Goal: Contribute content: Contribute content

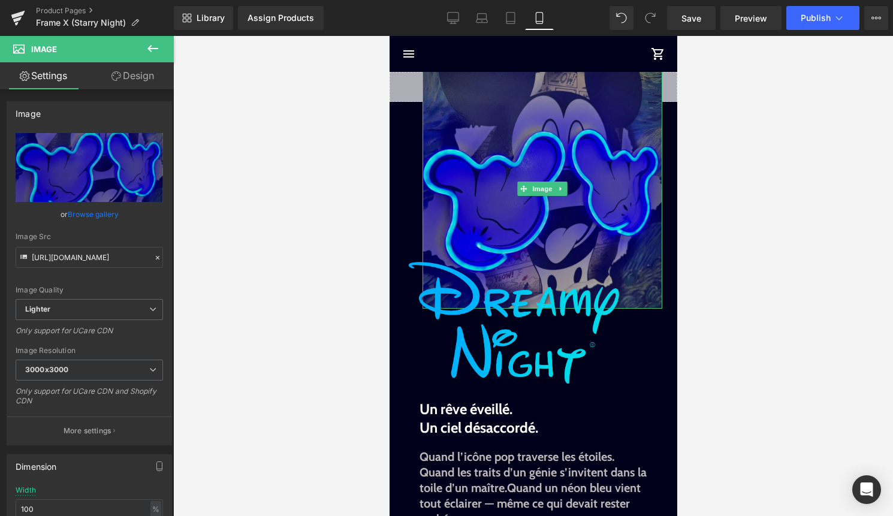
scroll to position [319, 0]
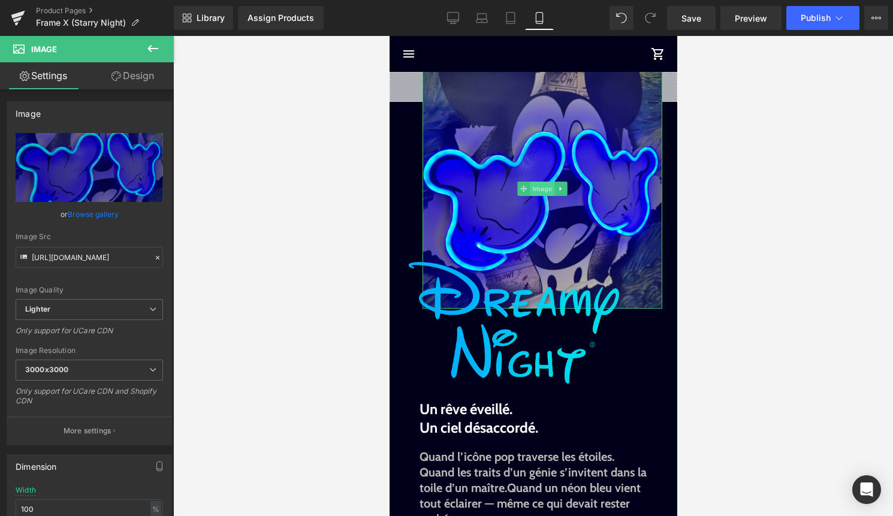
click at [538, 191] on span "Image" at bounding box center [541, 189] width 25 height 14
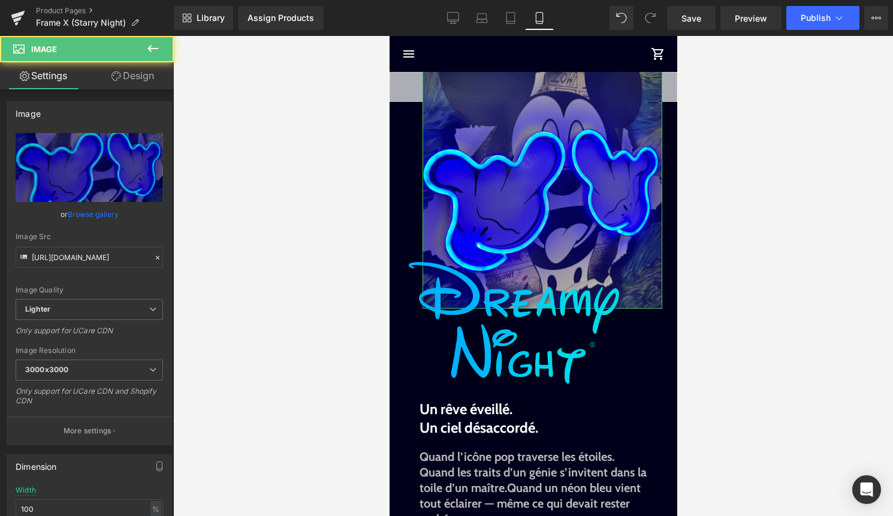
click at [143, 83] on link "Design" at bounding box center [132, 75] width 87 height 27
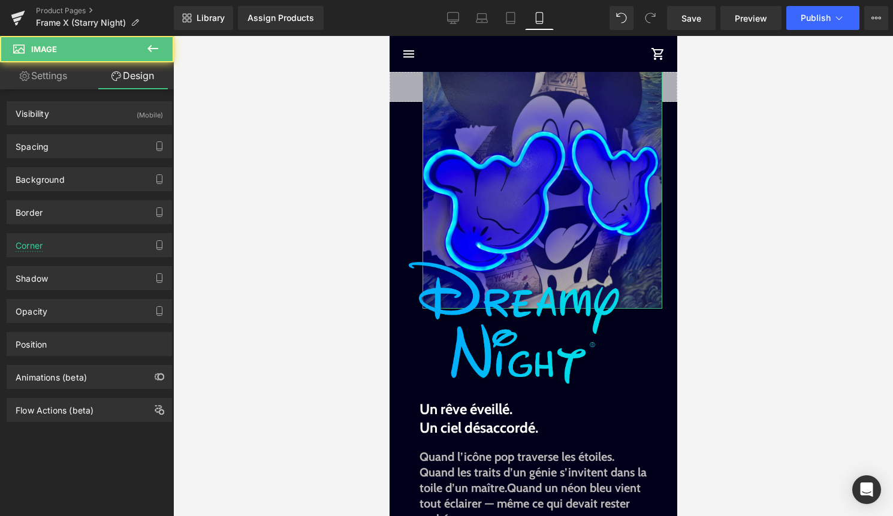
type input "-55"
type input "25"
type input "0"
type input "55"
type input "0"
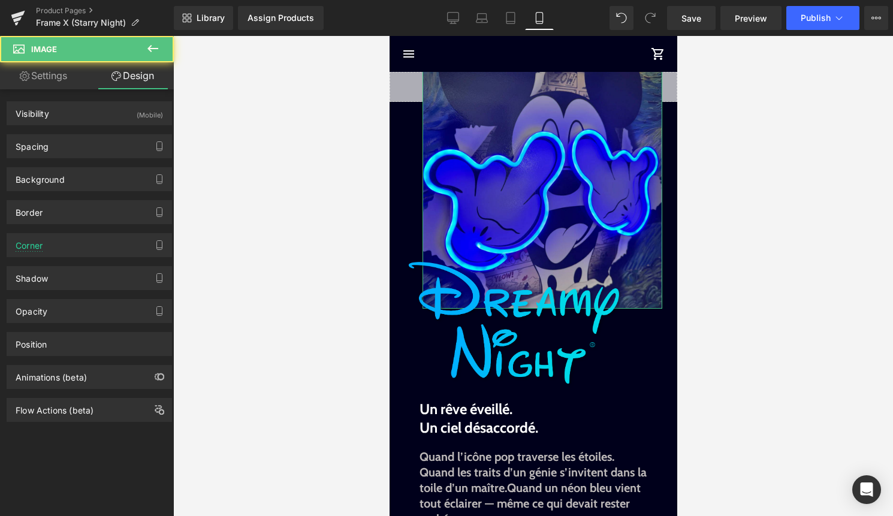
type input "0"
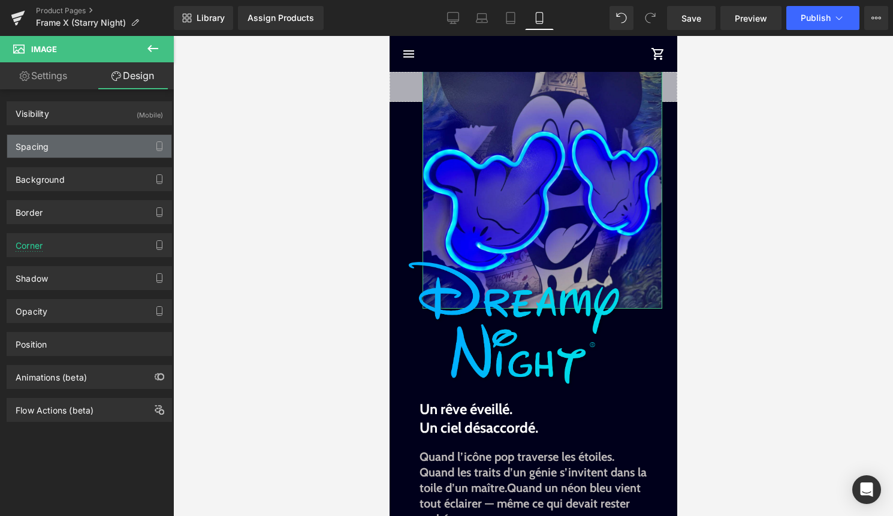
click at [98, 144] on div "Spacing" at bounding box center [89, 146] width 164 height 23
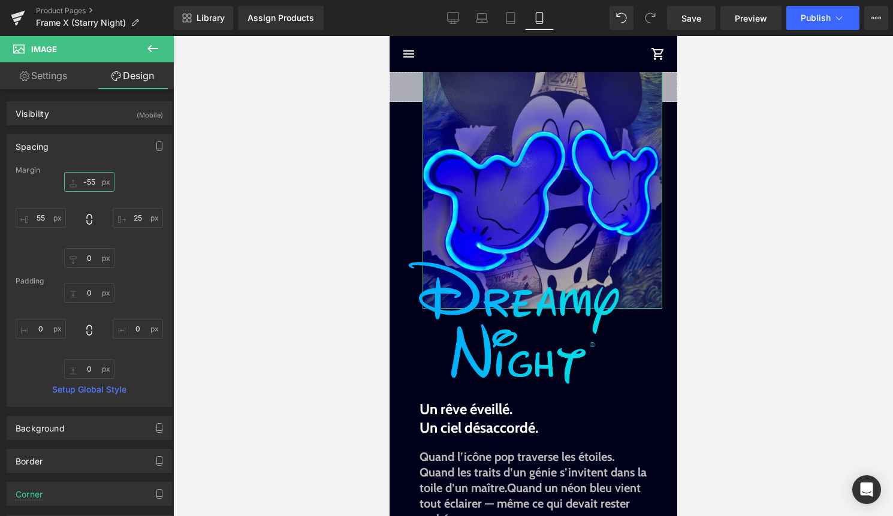
click at [90, 179] on input "-55" at bounding box center [89, 182] width 50 height 20
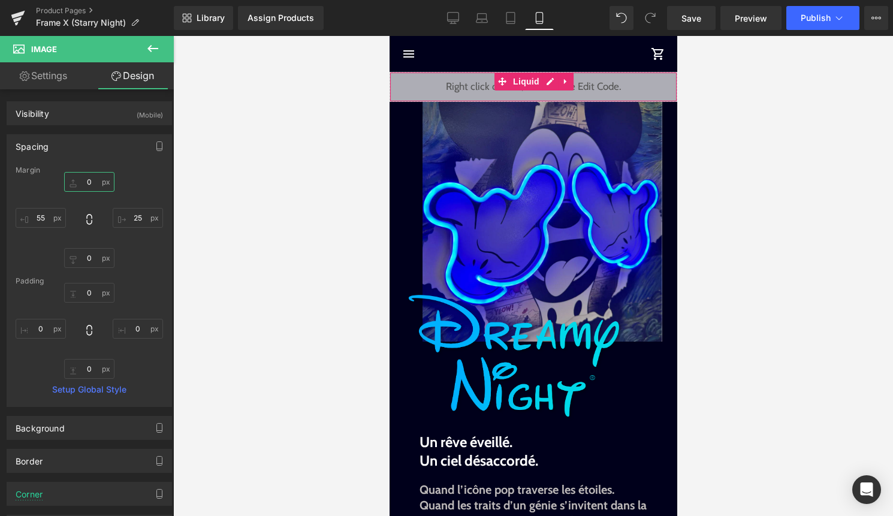
click at [546, 82] on div "Liquid" at bounding box center [533, 87] width 288 height 30
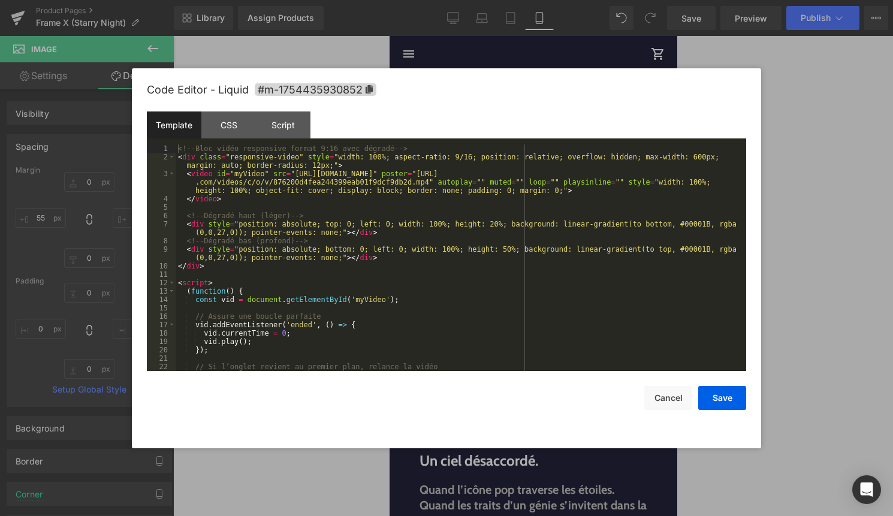
click at [421, 212] on div "<!-- Bloc vidéo responsive format 9:16 avec dégradé --> < div class = "responsi…" at bounding box center [459, 265] width 566 height 243
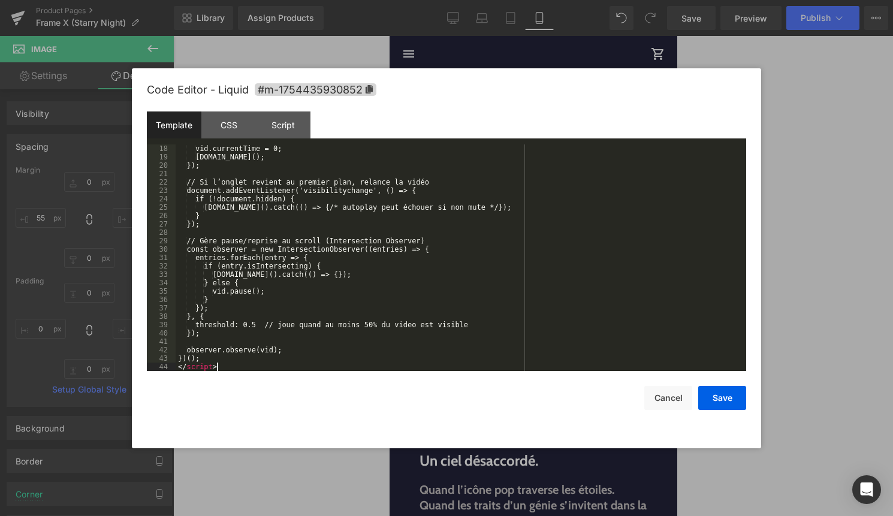
scroll to position [185, 0]
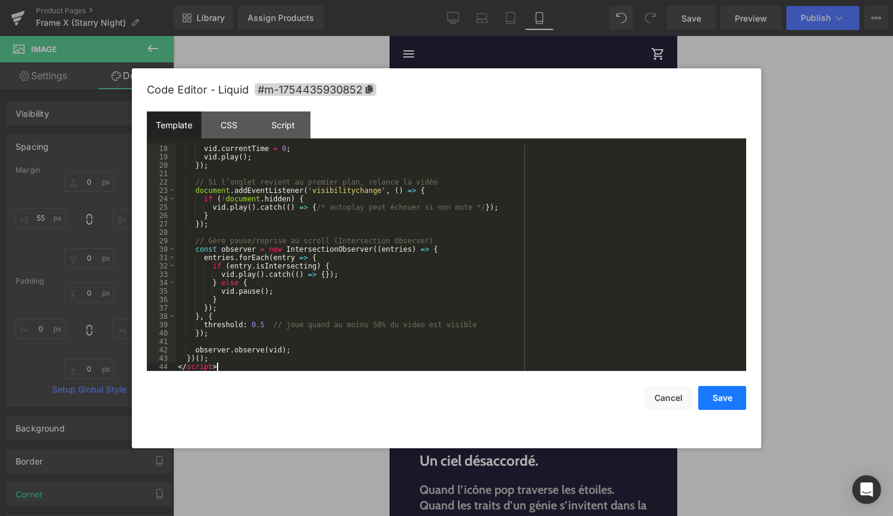
click at [735, 405] on button "Save" at bounding box center [722, 398] width 48 height 24
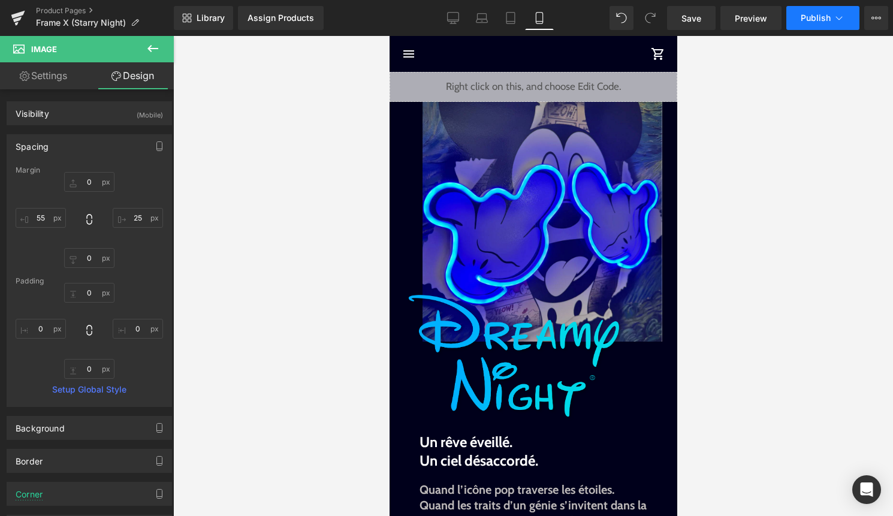
click at [819, 19] on span "Publish" at bounding box center [815, 18] width 30 height 10
click at [552, 225] on span "Image" at bounding box center [541, 222] width 25 height 14
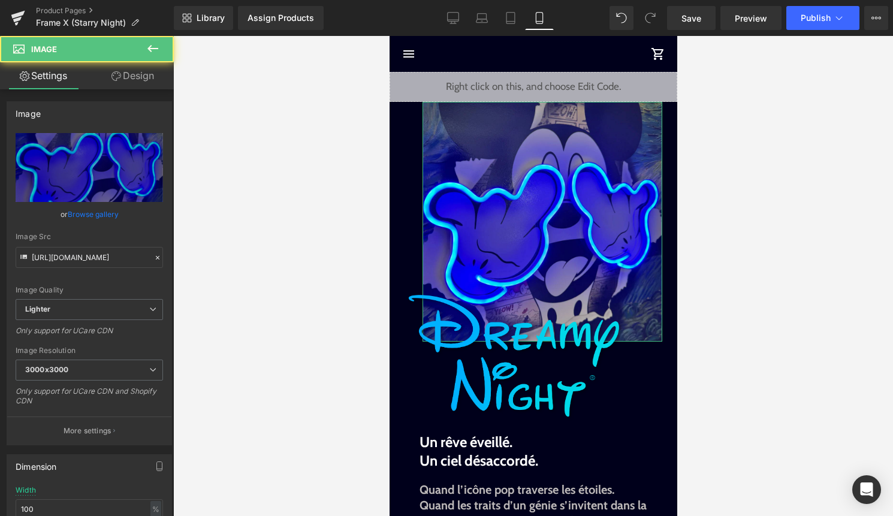
click at [143, 77] on link "Design" at bounding box center [132, 75] width 87 height 27
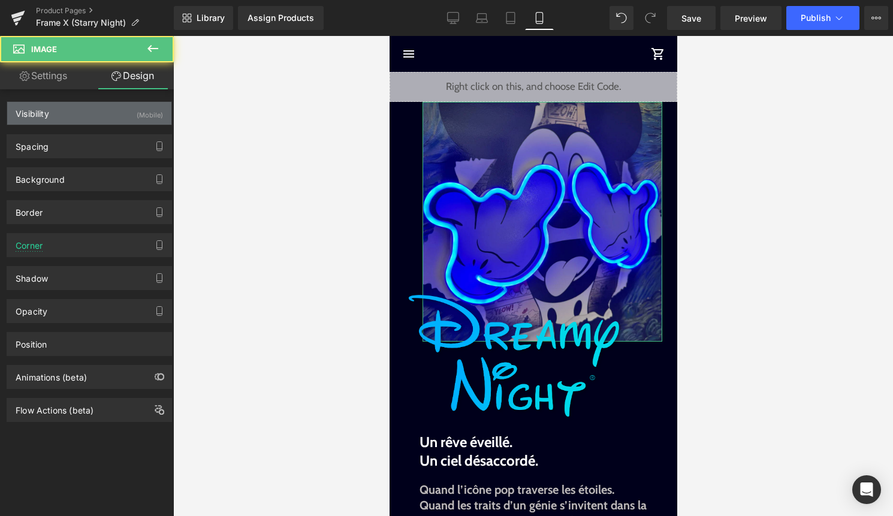
type input "0"
type input "25"
type input "0"
type input "55"
type input "0"
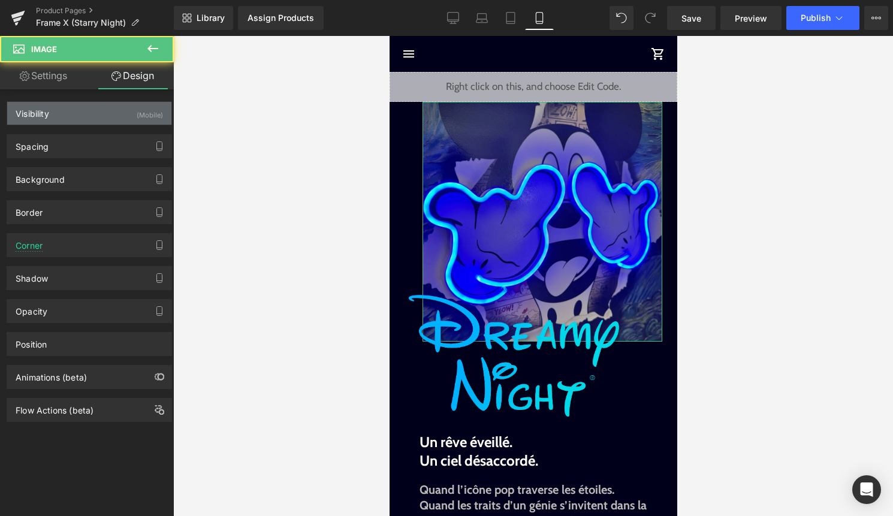
type input "0"
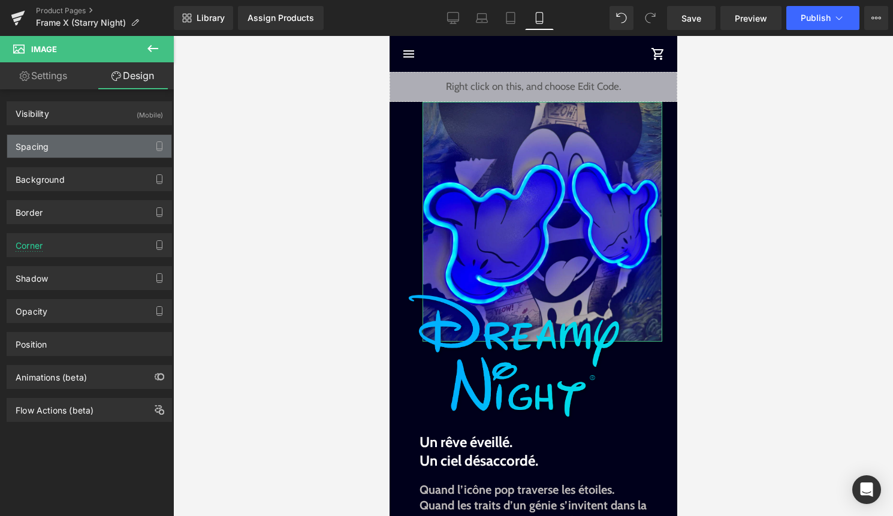
click at [97, 138] on div "Spacing" at bounding box center [89, 146] width 164 height 23
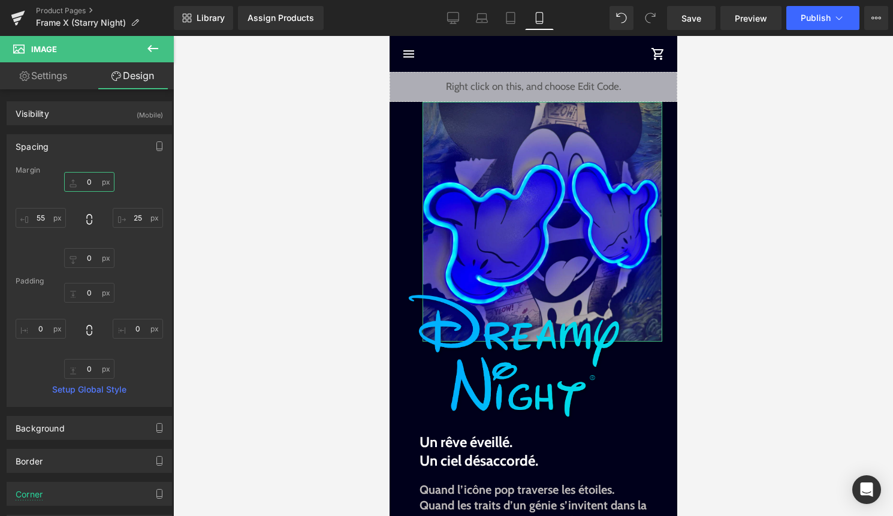
click at [91, 180] on input "0" at bounding box center [89, 182] width 50 height 20
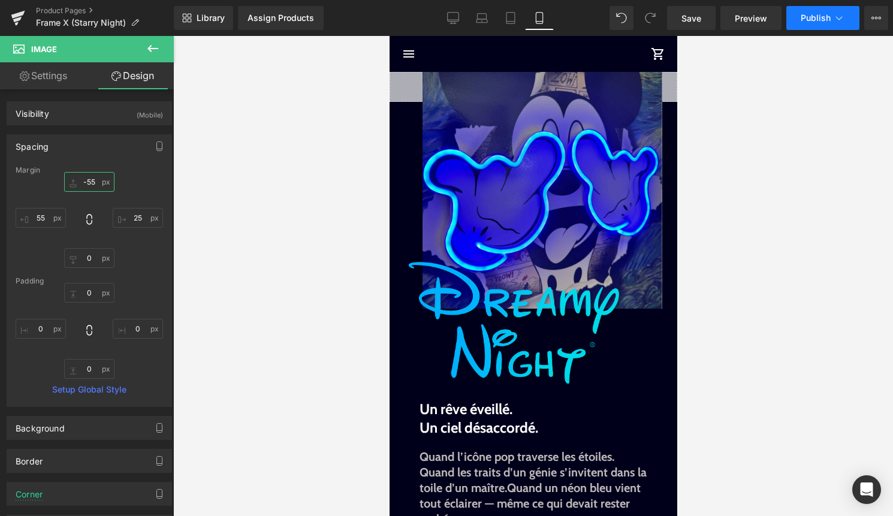
type input "-55"
click at [813, 22] on span "Publish" at bounding box center [815, 18] width 30 height 10
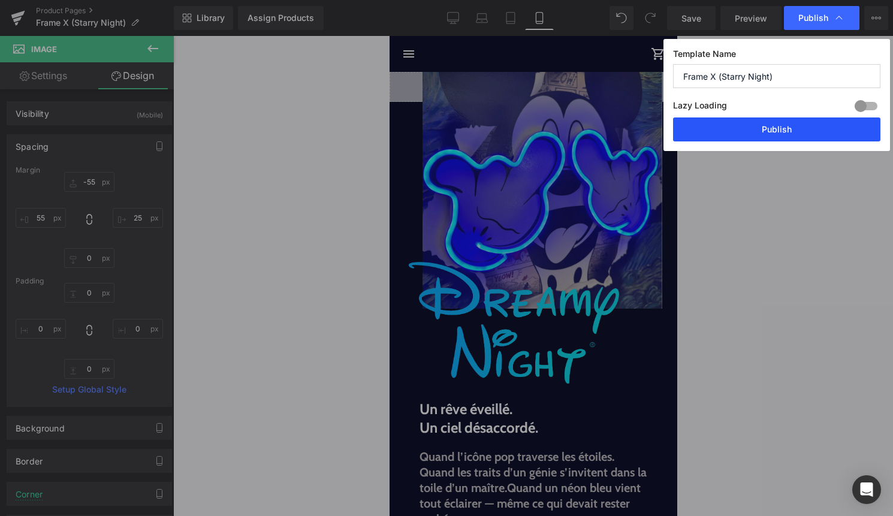
click at [774, 132] on button "Publish" at bounding box center [776, 129] width 207 height 24
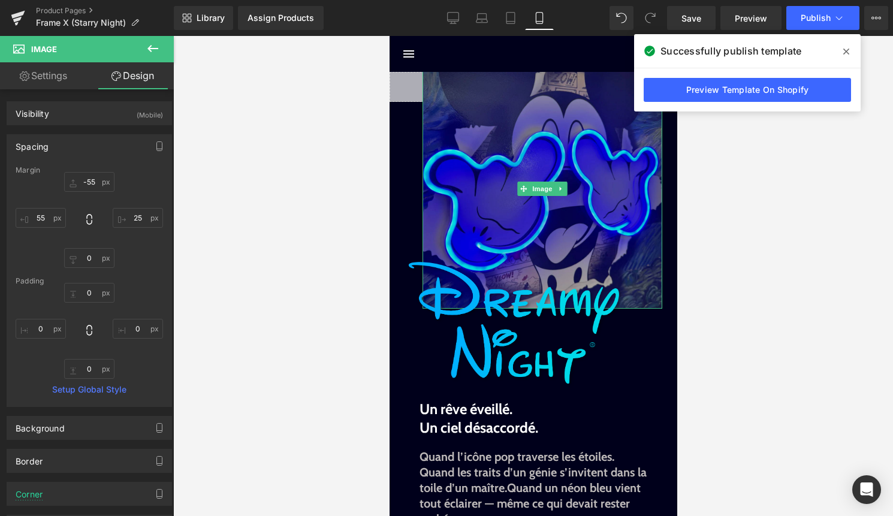
click at [534, 179] on img at bounding box center [542, 189] width 240 height 240
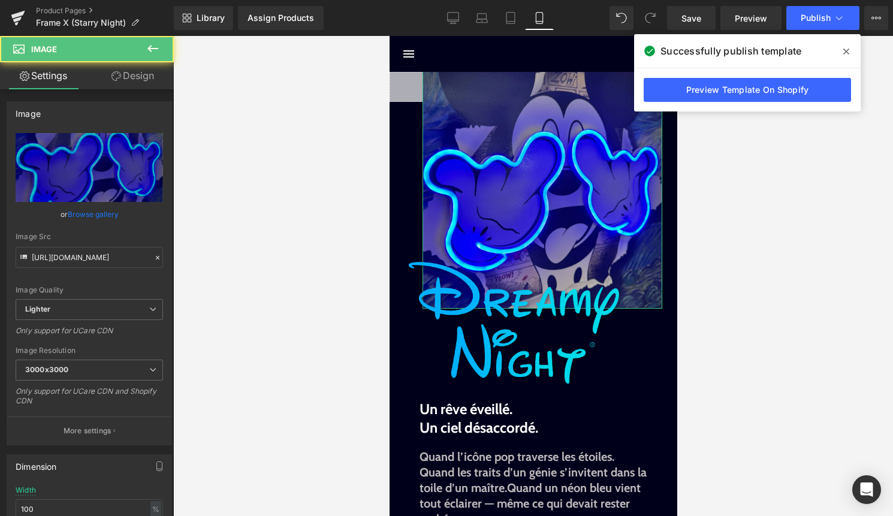
click at [135, 78] on link "Design" at bounding box center [132, 75] width 87 height 27
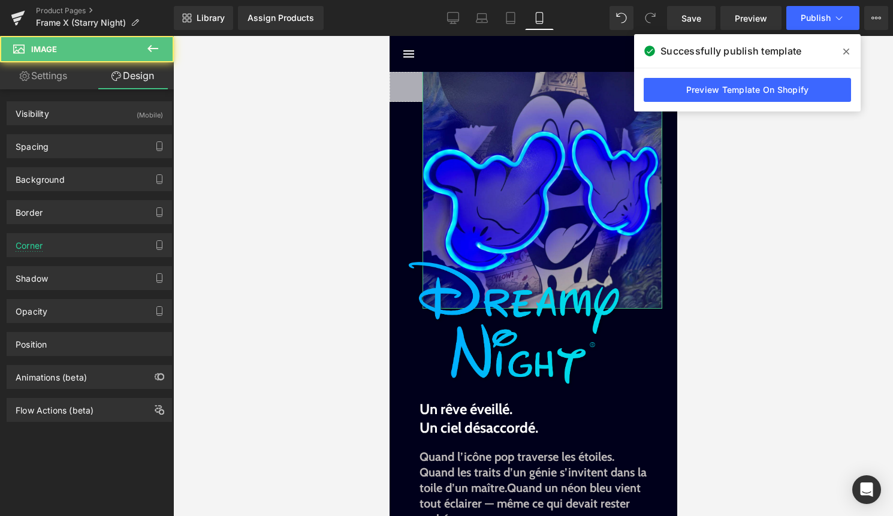
type input "-55"
type input "25"
type input "0"
type input "55"
type input "0"
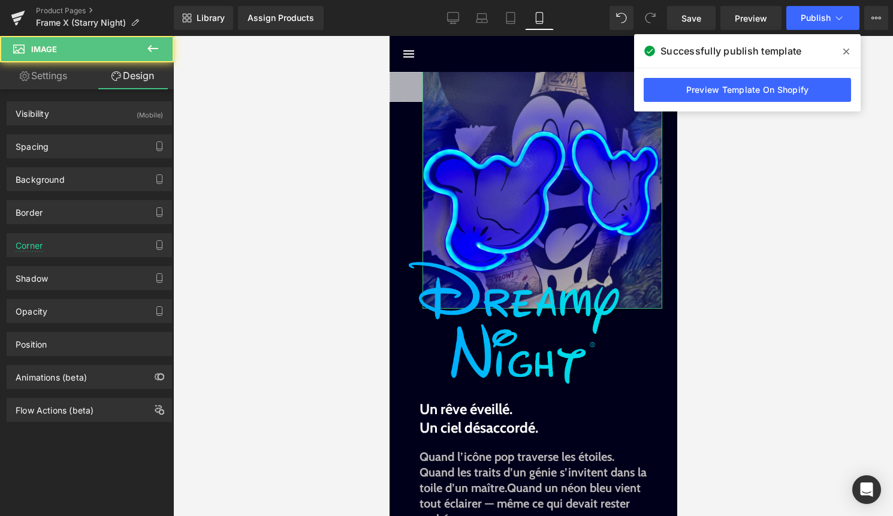
type input "0"
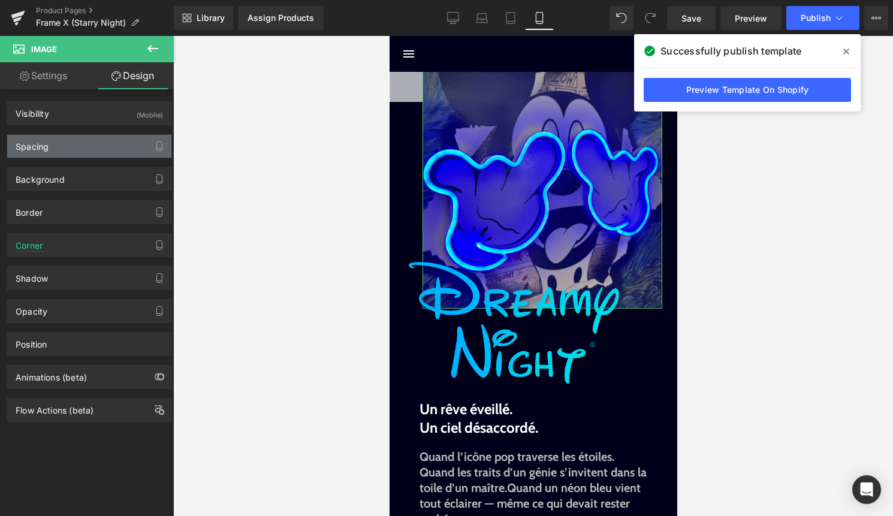
click at [105, 141] on div "Spacing" at bounding box center [89, 146] width 164 height 23
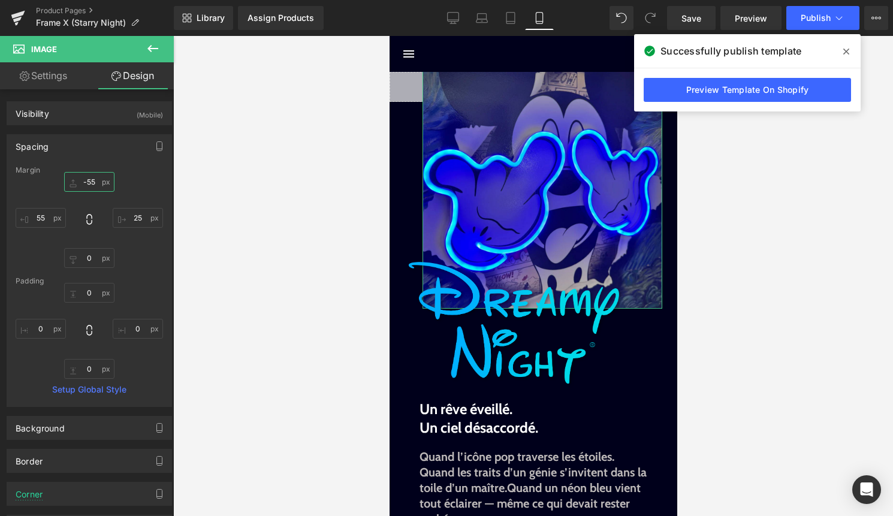
click at [94, 177] on input "-55" at bounding box center [89, 182] width 50 height 20
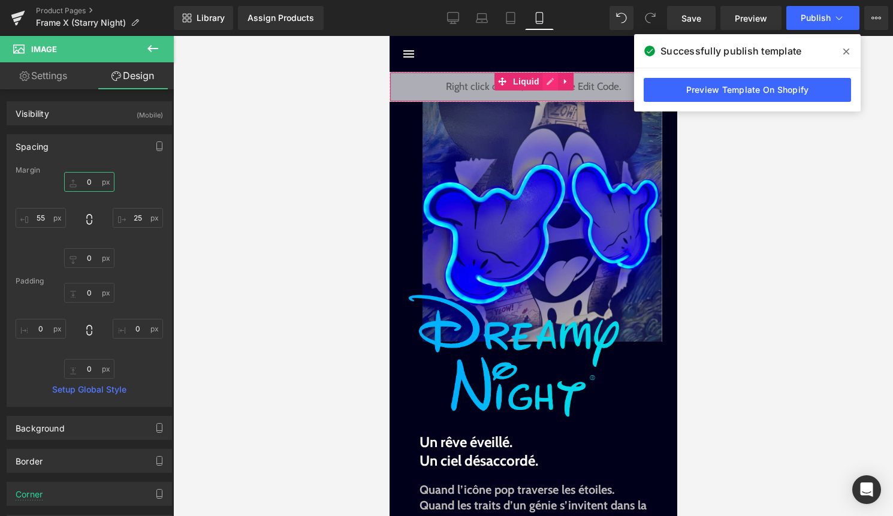
click at [548, 81] on div "Liquid" at bounding box center [533, 87] width 288 height 30
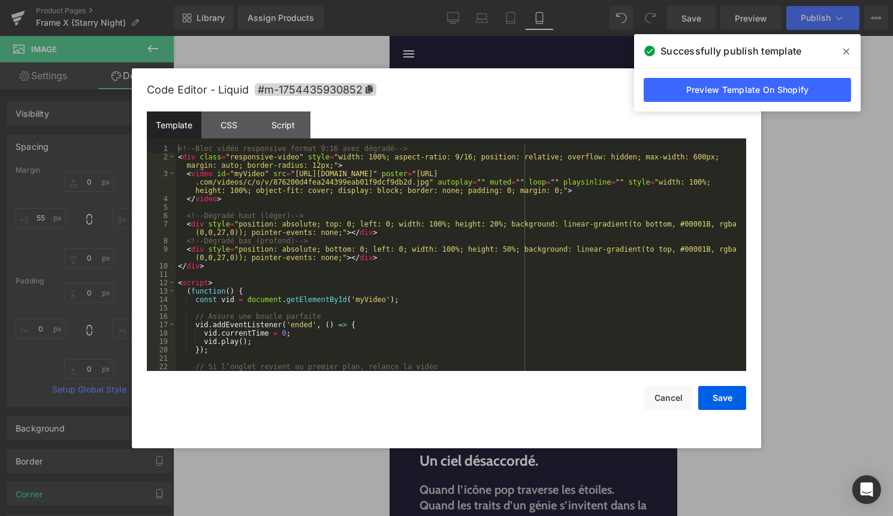
click at [497, 175] on div "<!-- Bloc vidéo responsive format 9:16 avec dégradé --> < div class = "responsi…" at bounding box center [459, 265] width 566 height 243
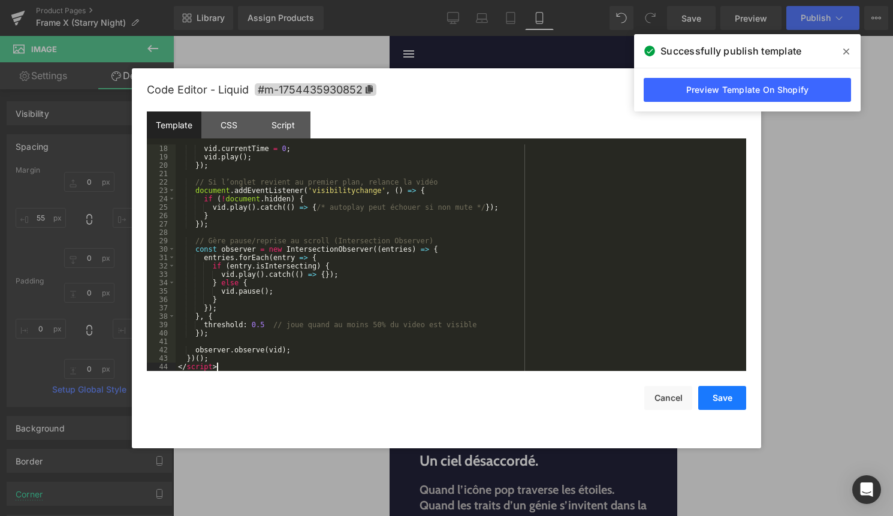
click at [712, 397] on button "Save" at bounding box center [722, 398] width 48 height 24
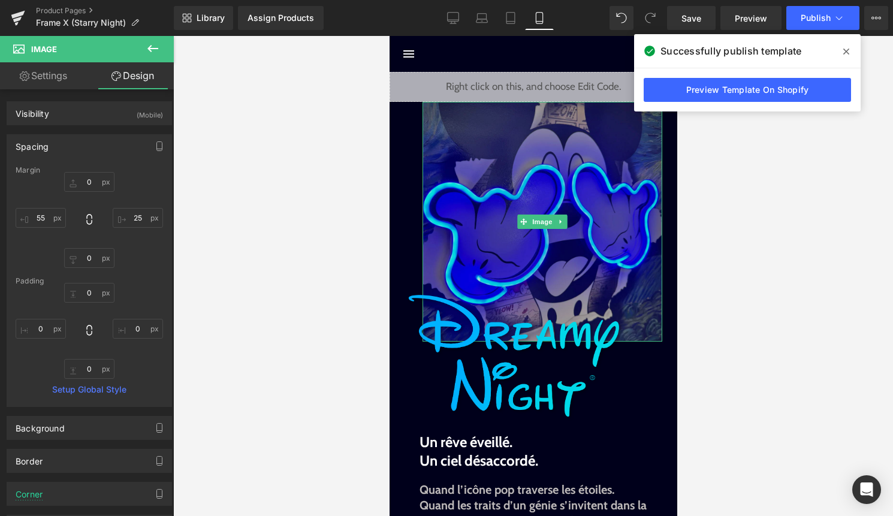
click at [537, 229] on img at bounding box center [542, 222] width 240 height 240
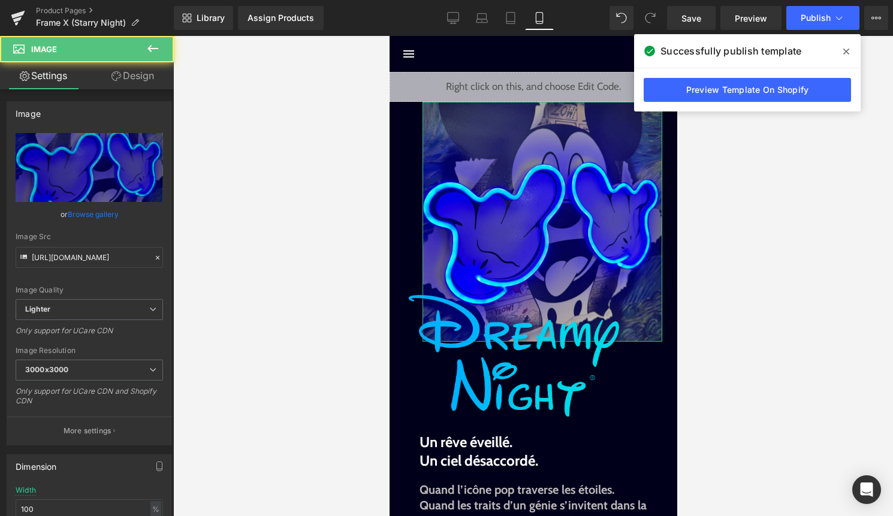
drag, startPoint x: 152, startPoint y: 79, endPoint x: 150, endPoint y: 86, distance: 7.4
click at [152, 79] on link "Design" at bounding box center [132, 75] width 87 height 27
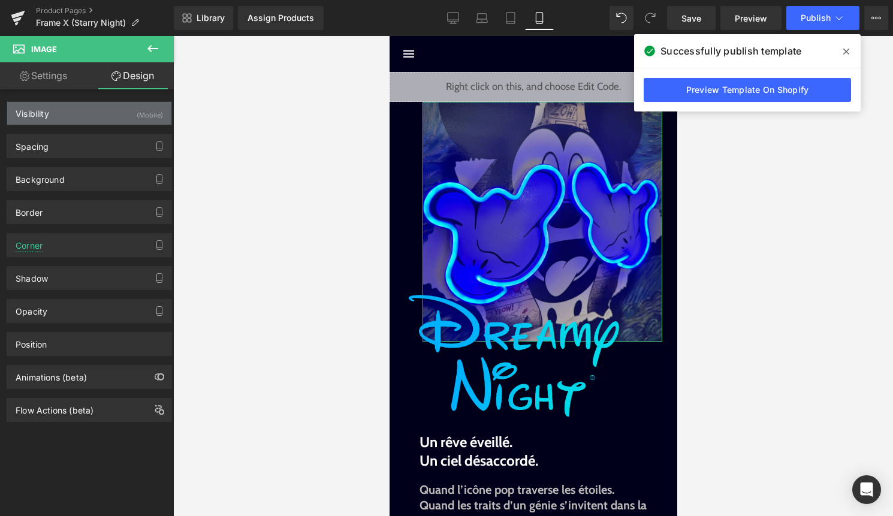
type input "0"
type input "25"
type input "0"
type input "55"
type input "0"
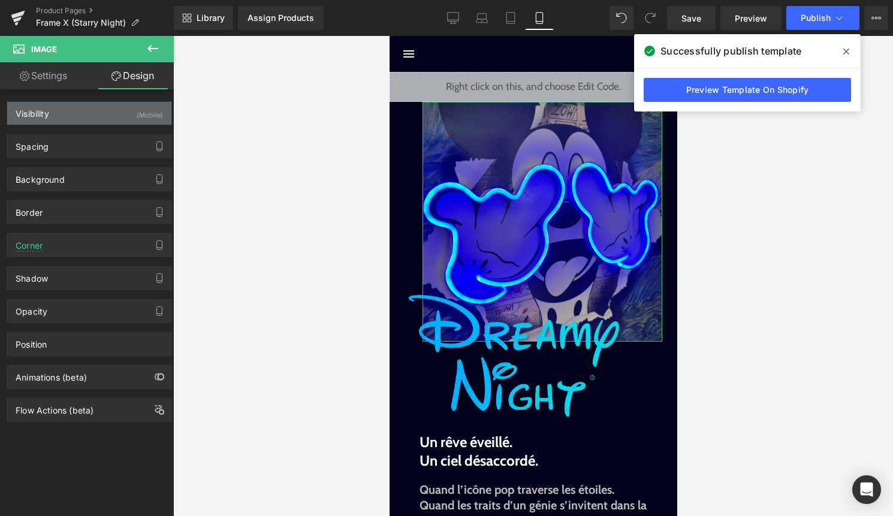
type input "0"
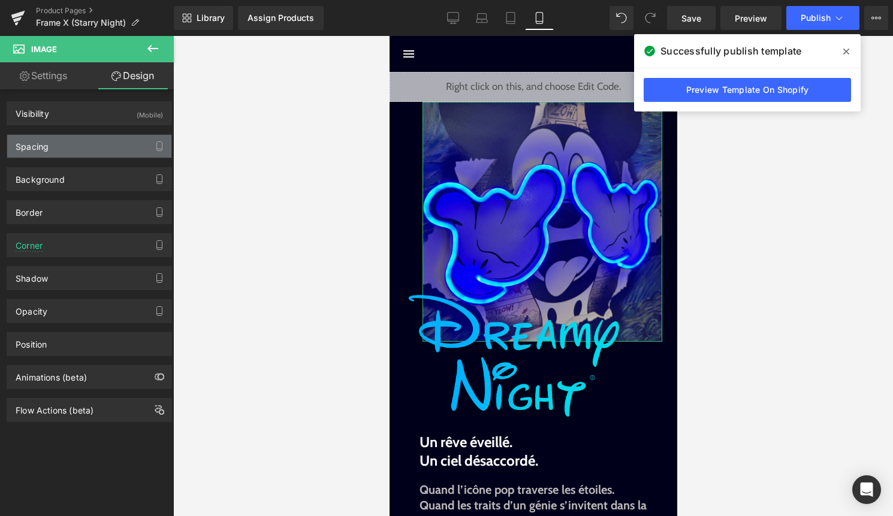
click at [104, 143] on div "Spacing" at bounding box center [89, 146] width 164 height 23
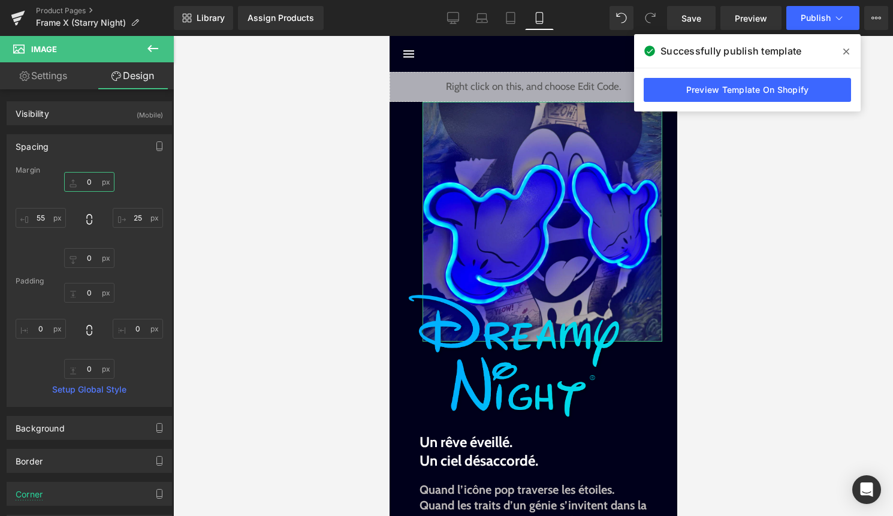
click at [89, 186] on input "0" at bounding box center [89, 182] width 50 height 20
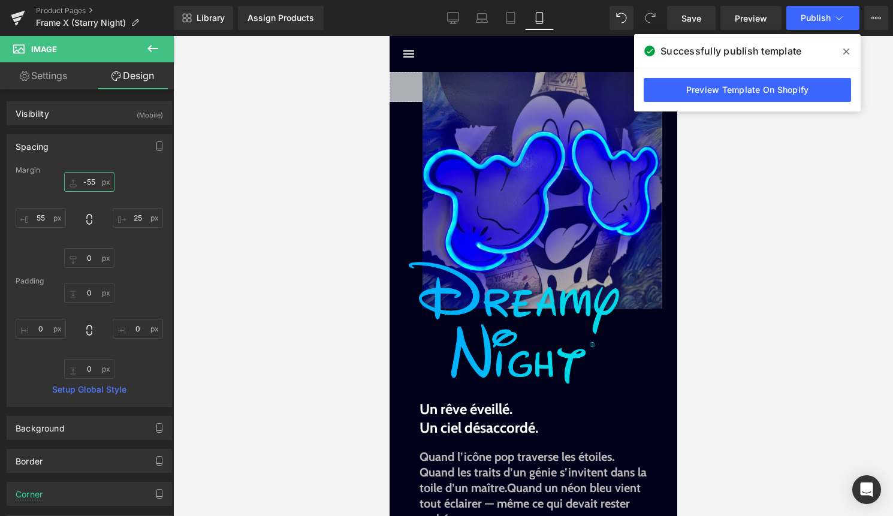
type input "-55"
click at [821, 31] on div "Library Assign Products Product Preview No product match your search. Please tr…" at bounding box center [533, 18] width 719 height 36
click at [821, 28] on button "Publish" at bounding box center [822, 18] width 73 height 24
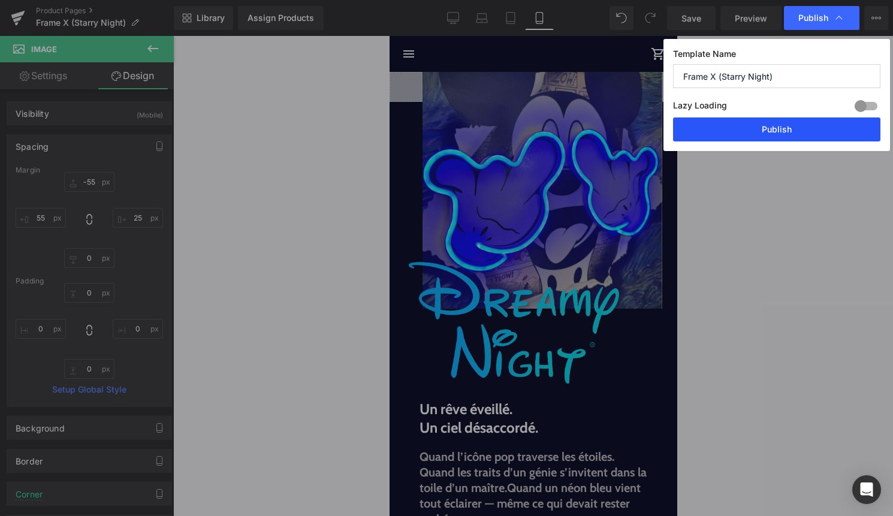
click at [793, 125] on button "Publish" at bounding box center [776, 129] width 207 height 24
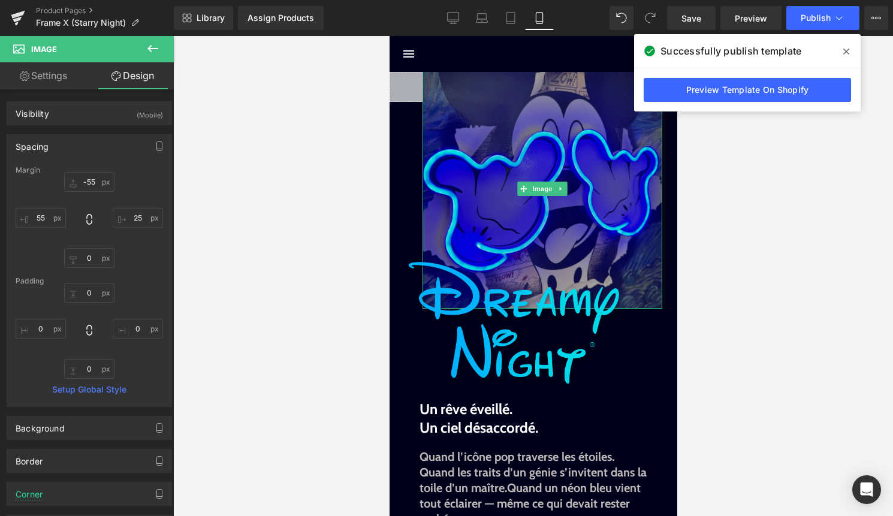
click at [530, 120] on img at bounding box center [542, 189] width 240 height 240
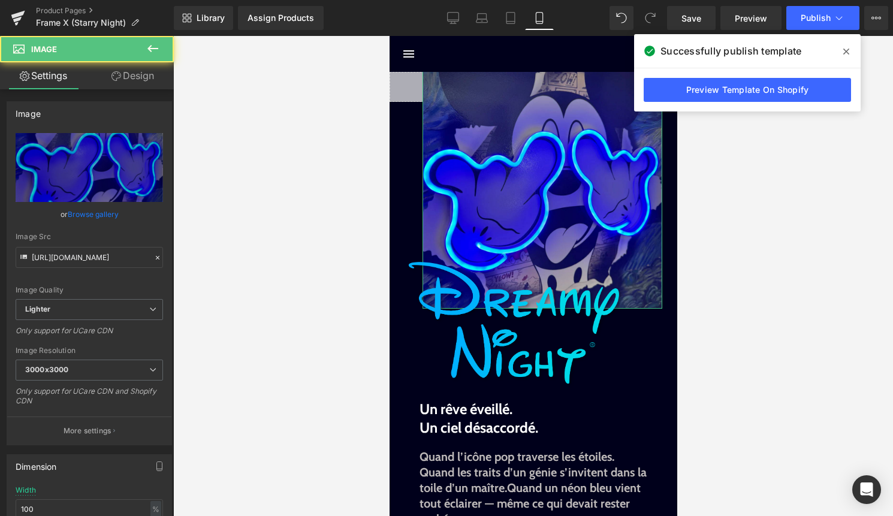
click at [137, 66] on link "Design" at bounding box center [132, 75] width 87 height 27
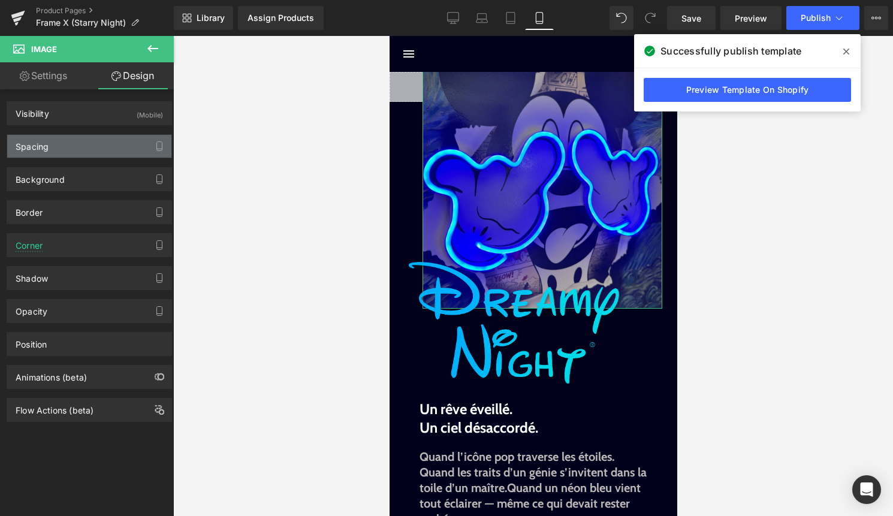
click at [81, 149] on div "Spacing" at bounding box center [89, 146] width 164 height 23
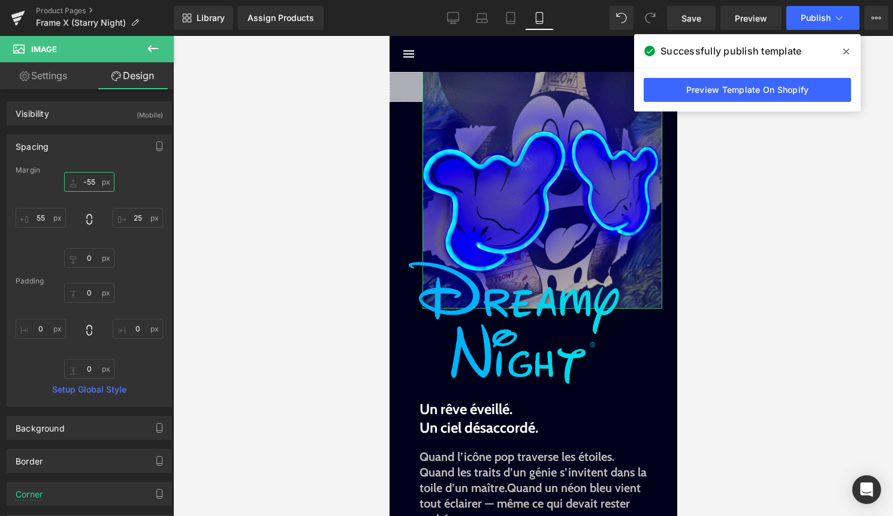
click at [86, 185] on input "-55" at bounding box center [89, 182] width 50 height 20
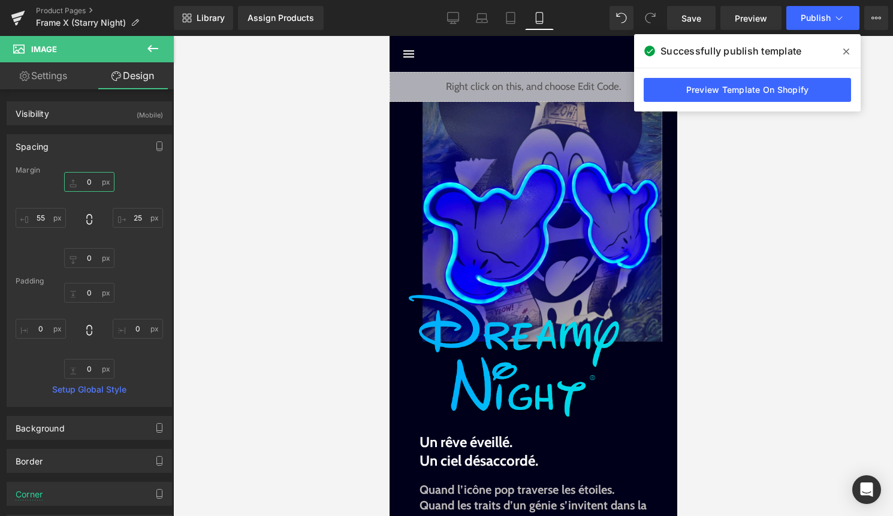
click at [555, 86] on div "Liquid" at bounding box center [533, 87] width 288 height 30
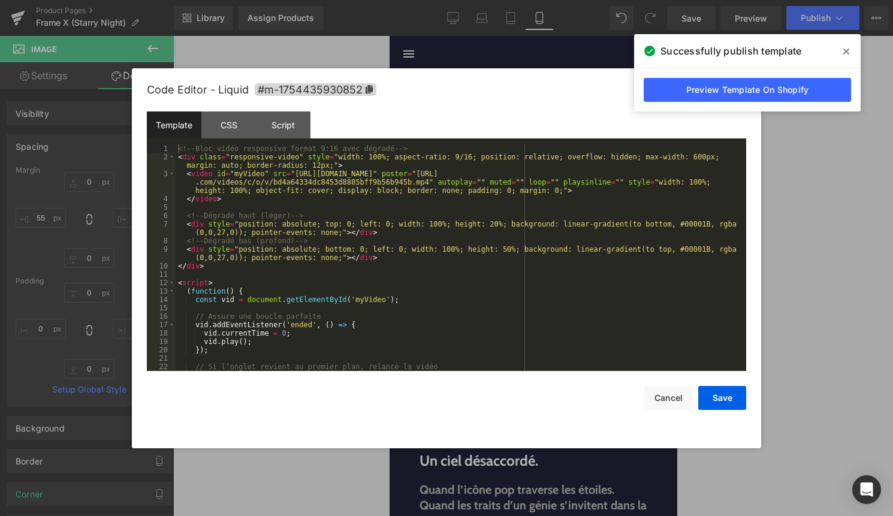
click at [461, 181] on div "<!-- Bloc vidéo responsive format 9:16 avec dégradé --> < div class = "responsi…" at bounding box center [459, 265] width 566 height 243
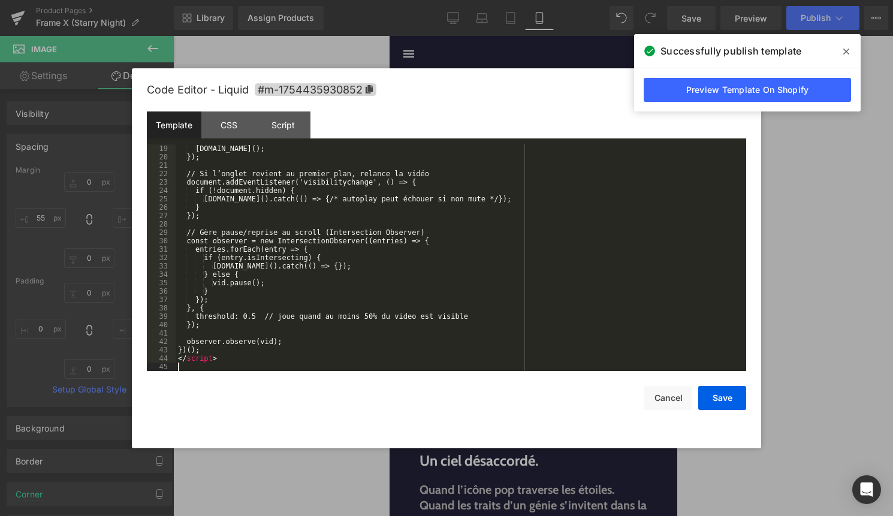
scroll to position [193, 0]
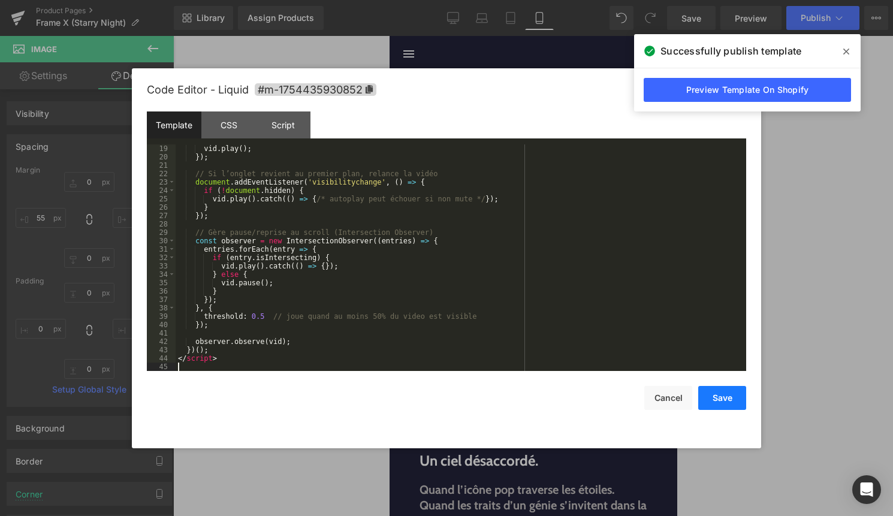
click at [722, 396] on button "Save" at bounding box center [722, 398] width 48 height 24
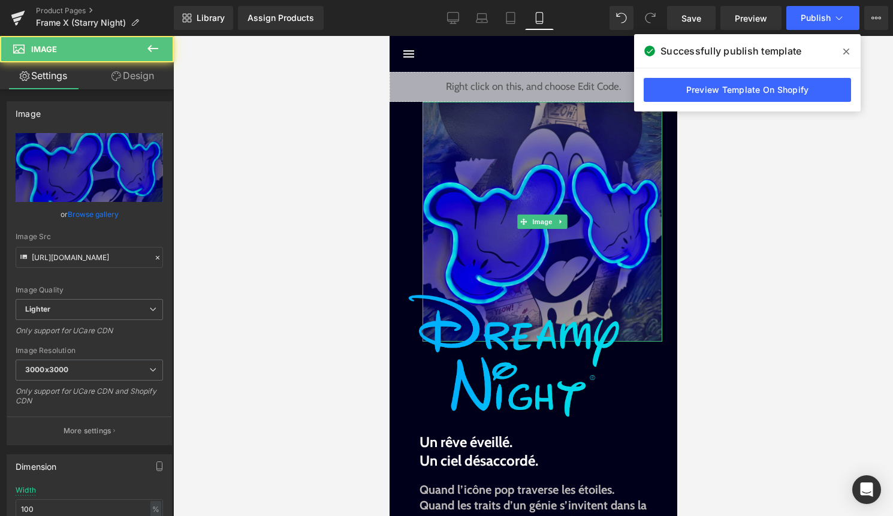
click at [545, 234] on img at bounding box center [542, 222] width 240 height 240
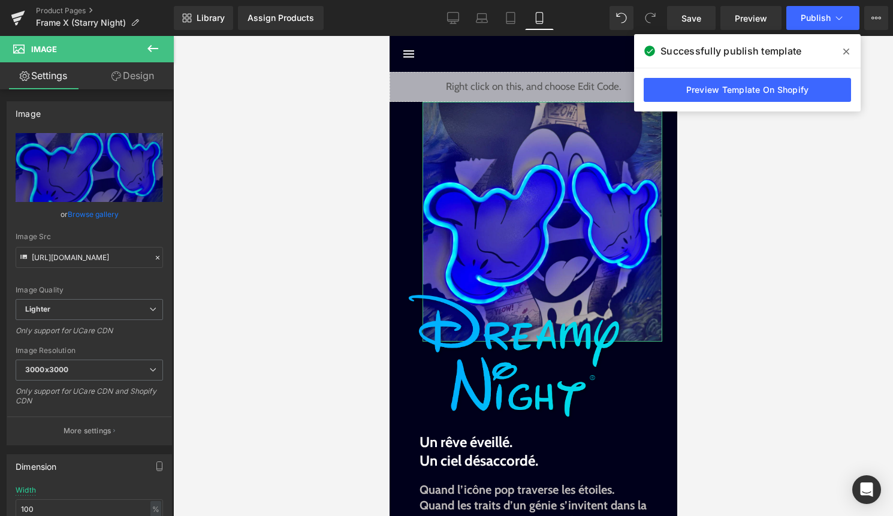
click at [128, 80] on link "Design" at bounding box center [132, 75] width 87 height 27
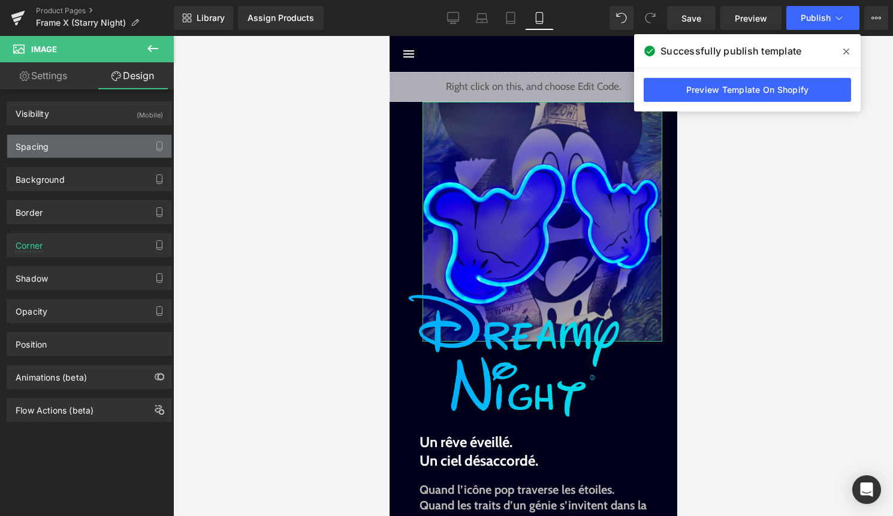
type input "0"
type input "25"
type input "0"
type input "55"
type input "0"
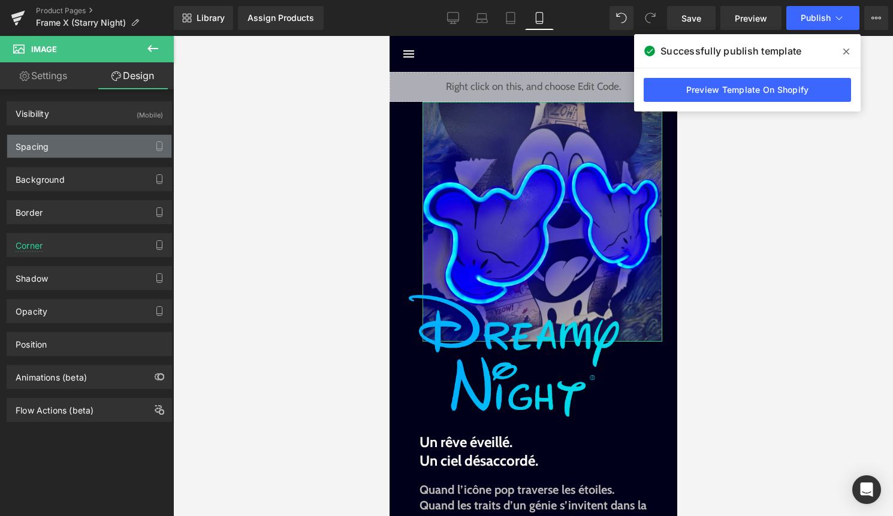
type input "0"
click at [97, 149] on div "Spacing" at bounding box center [89, 146] width 164 height 23
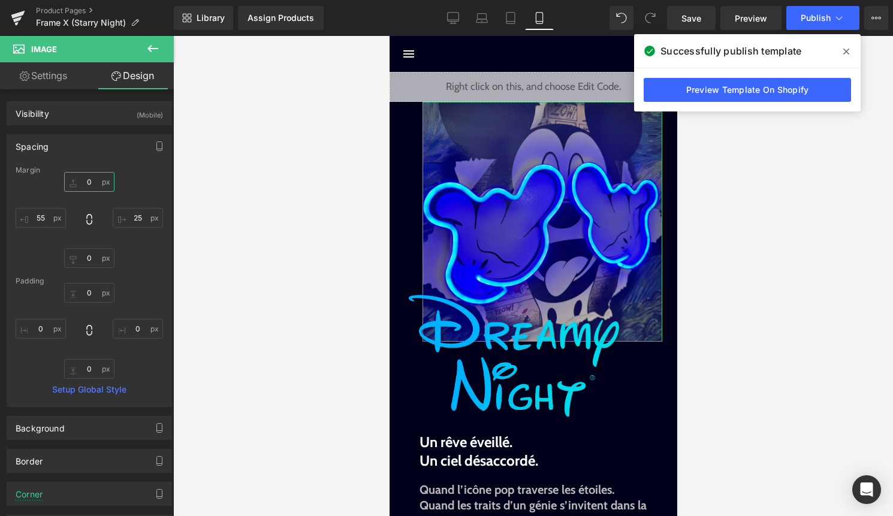
click at [87, 184] on input "0" at bounding box center [89, 182] width 50 height 20
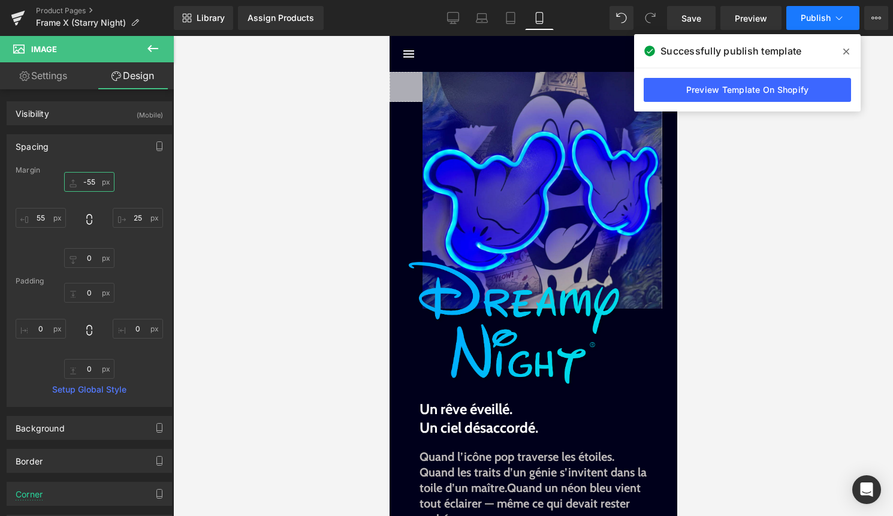
type input "-55"
click at [814, 25] on button "Publish" at bounding box center [822, 18] width 73 height 24
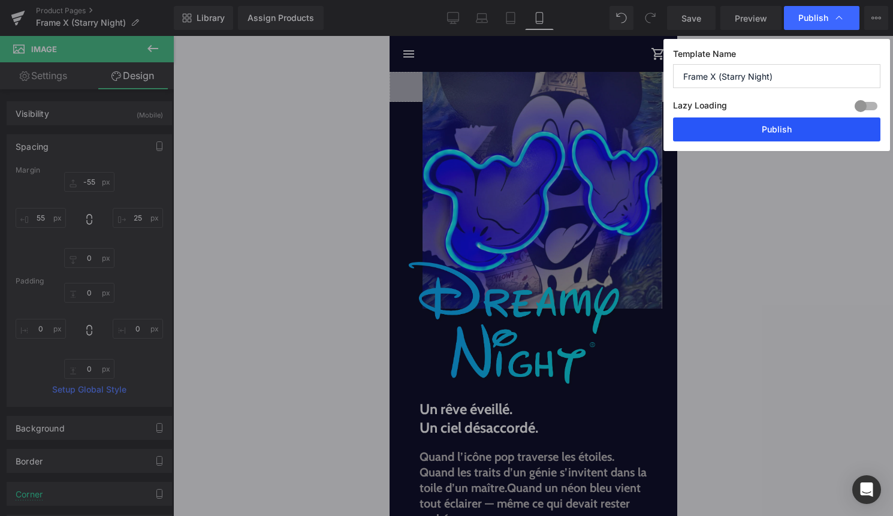
click at [791, 129] on button "Publish" at bounding box center [776, 129] width 207 height 24
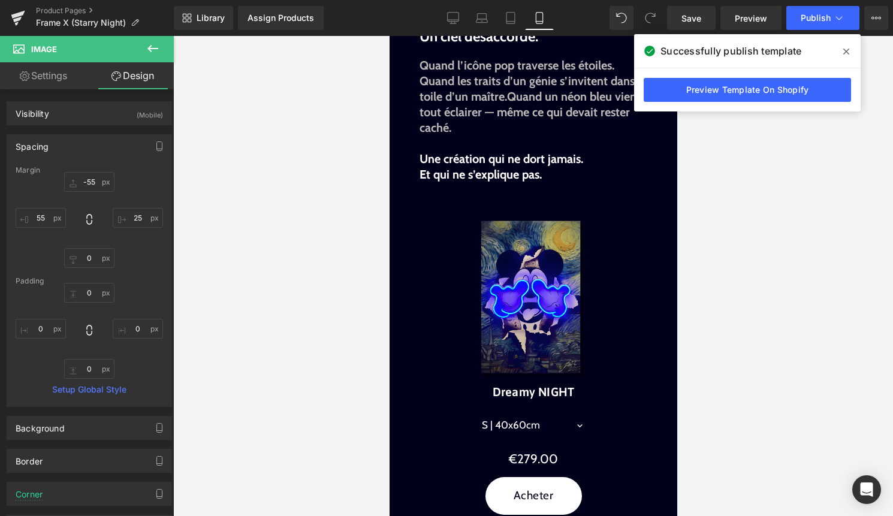
scroll to position [393, 0]
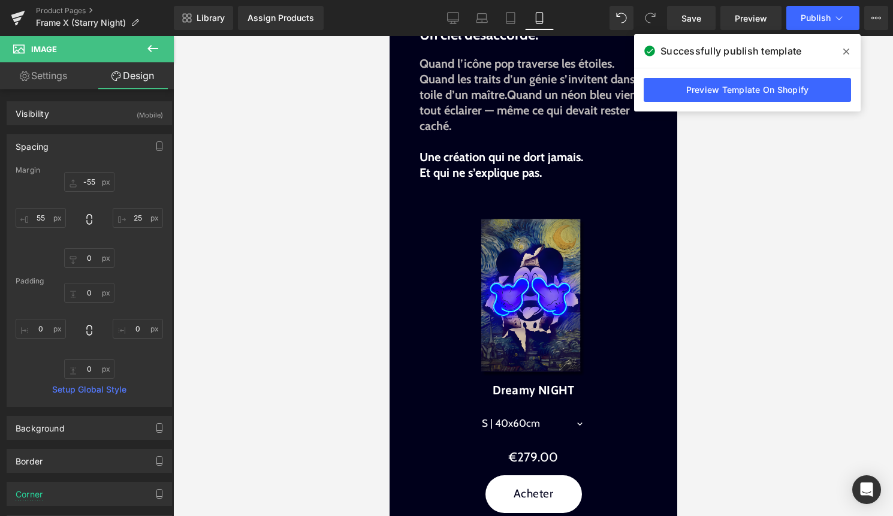
click at [534, 294] on div "Sale Off (P) Image" at bounding box center [533, 296] width 276 height 165
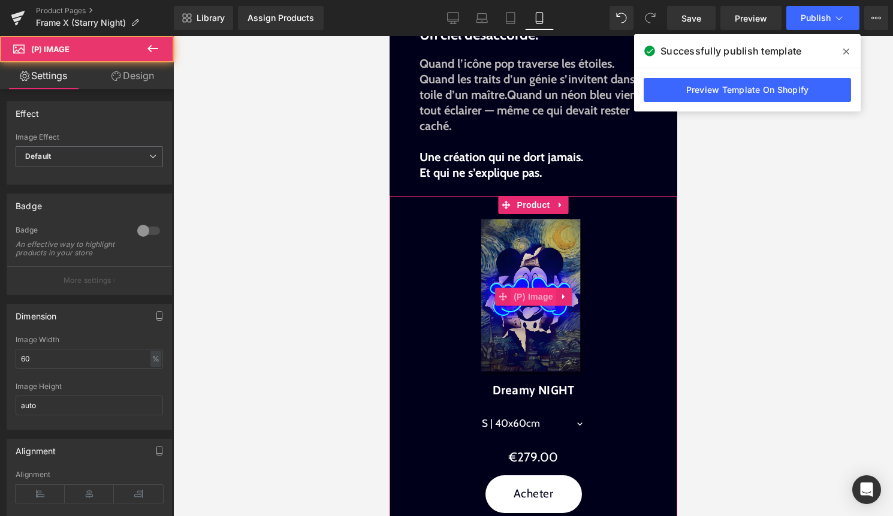
click at [531, 297] on span "(P) Image" at bounding box center [533, 297] width 46 height 18
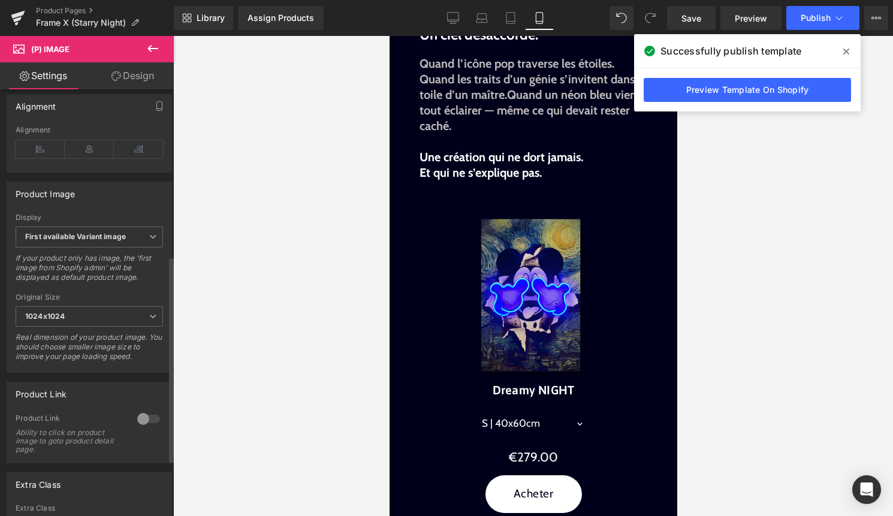
scroll to position [346, 0]
click at [89, 323] on span "1024x1024" at bounding box center [89, 315] width 147 height 21
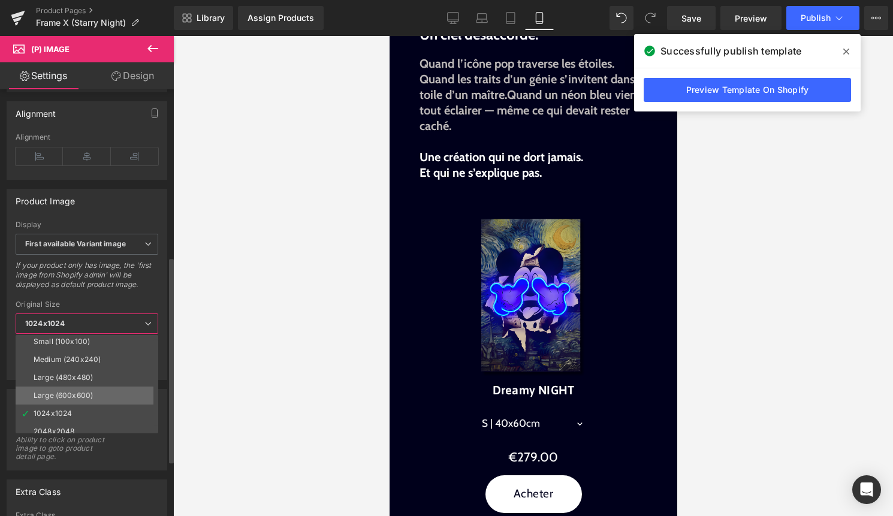
scroll to position [10, 0]
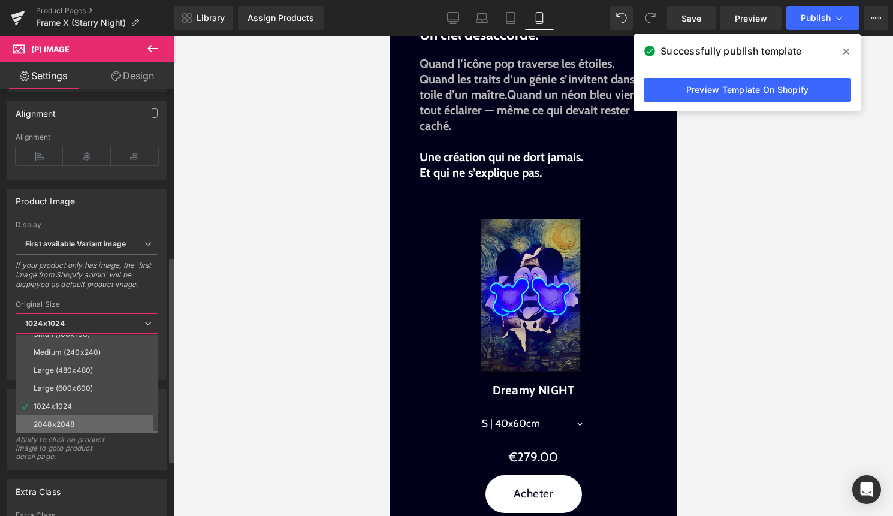
click at [84, 416] on li "2048x2048" at bounding box center [90, 424] width 148 height 18
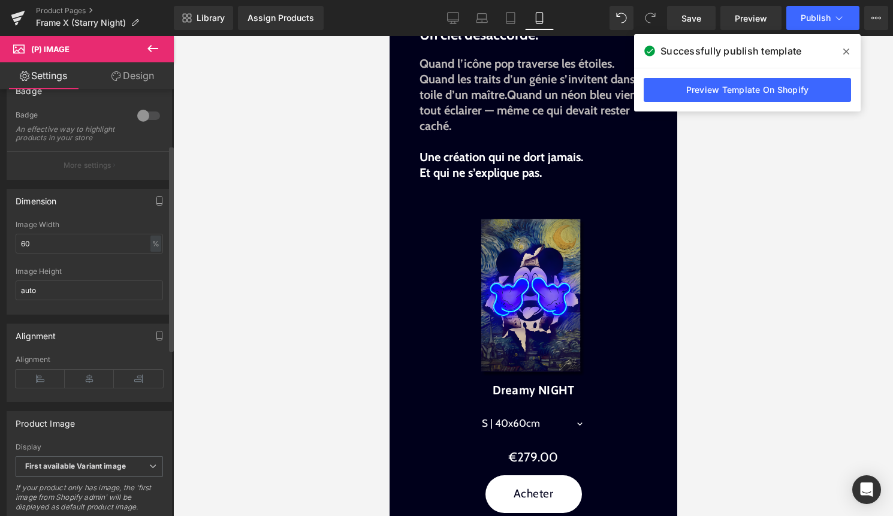
scroll to position [0, 0]
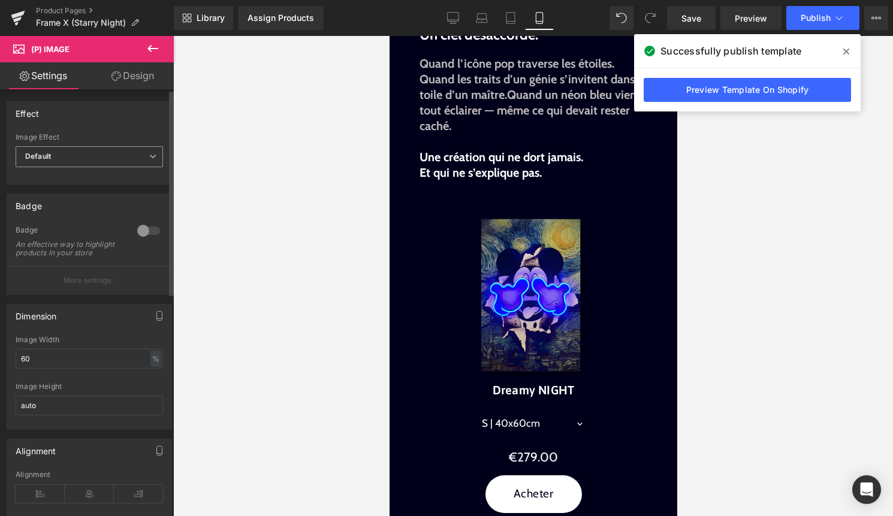
click at [133, 156] on span "Default" at bounding box center [89, 156] width 147 height 21
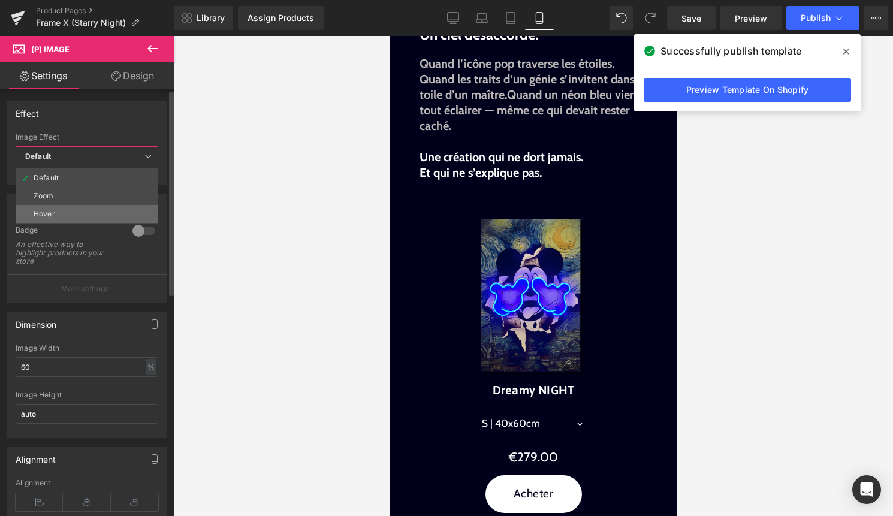
click at [81, 215] on li "Hover" at bounding box center [87, 214] width 143 height 18
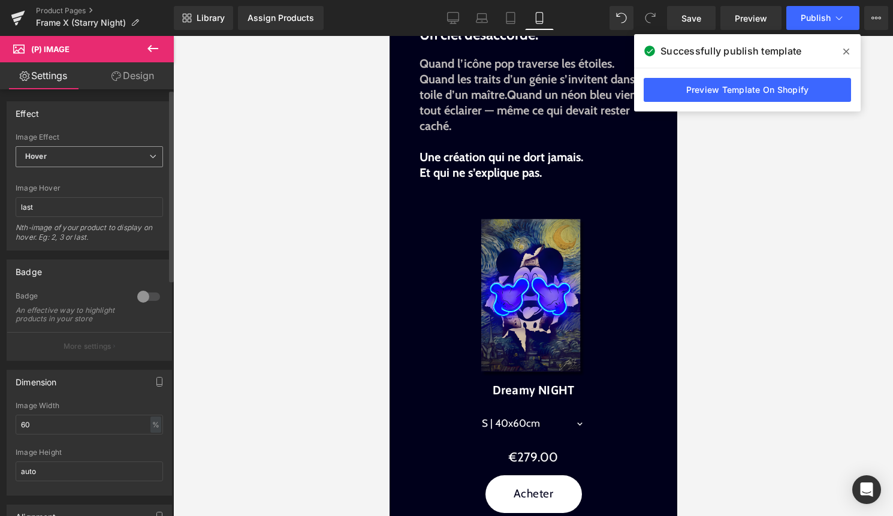
click at [107, 158] on span "Hover" at bounding box center [89, 156] width 147 height 21
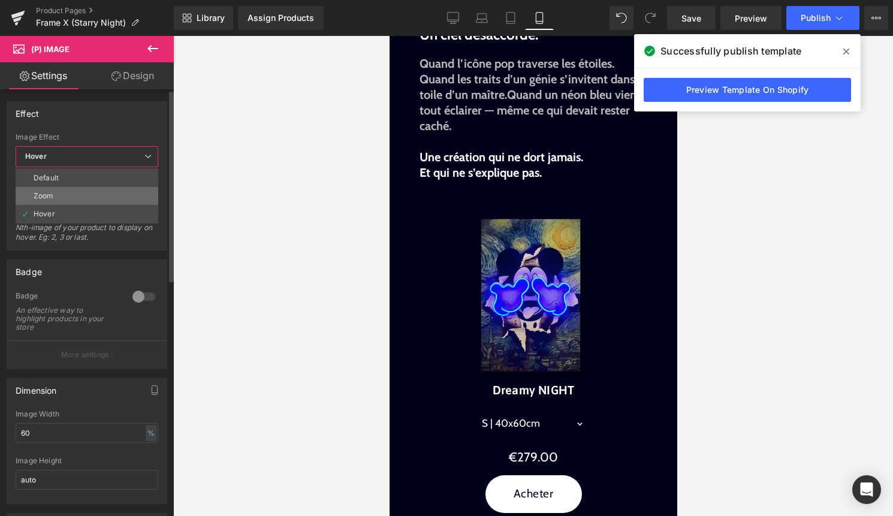
click at [88, 189] on li "Zoom" at bounding box center [87, 196] width 143 height 18
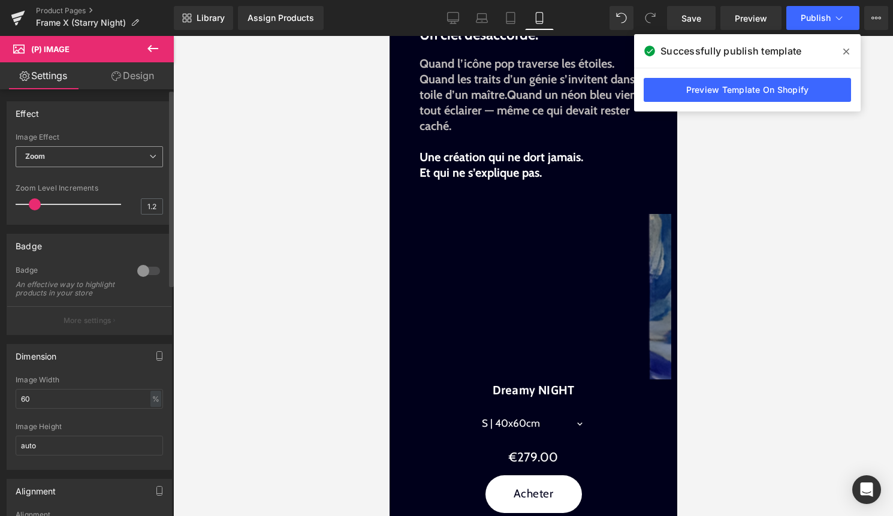
click at [106, 156] on span "Zoom" at bounding box center [89, 156] width 147 height 21
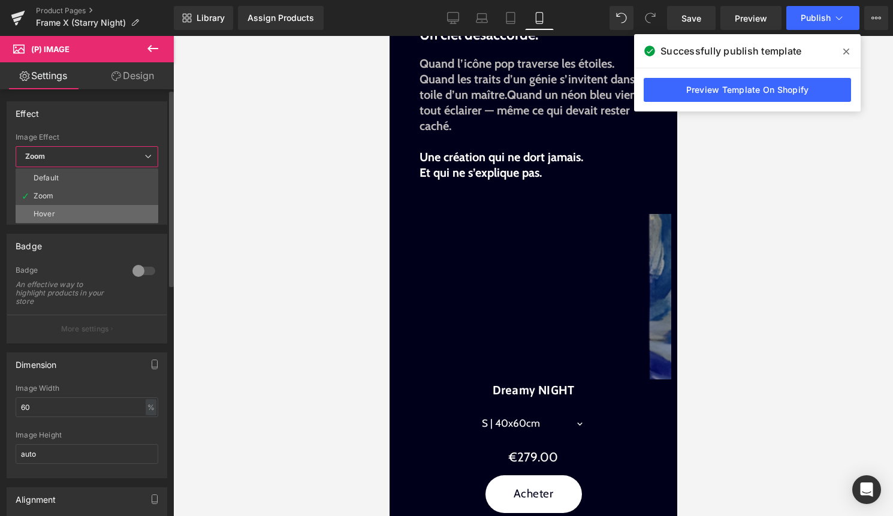
click at [64, 209] on li "Hover" at bounding box center [87, 214] width 143 height 18
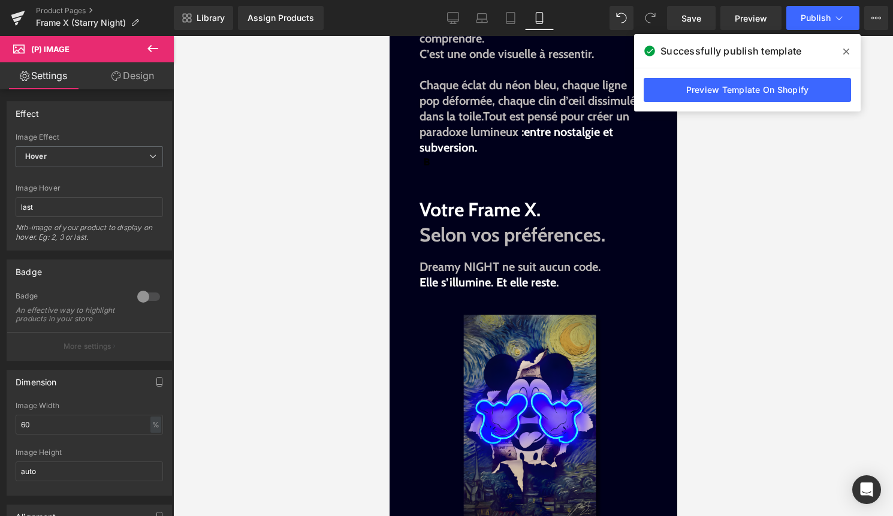
scroll to position [1109, 0]
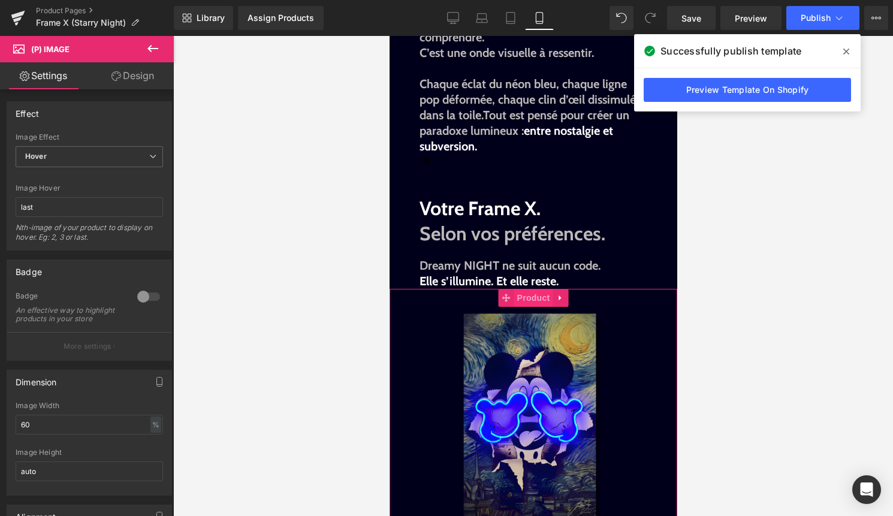
click at [533, 301] on span "Product" at bounding box center [532, 298] width 39 height 18
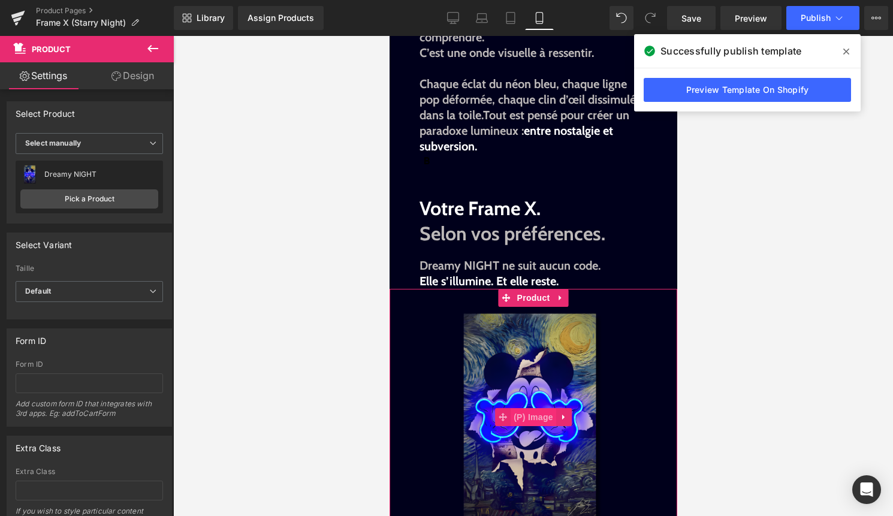
click at [532, 414] on span "(P) Image" at bounding box center [533, 417] width 46 height 18
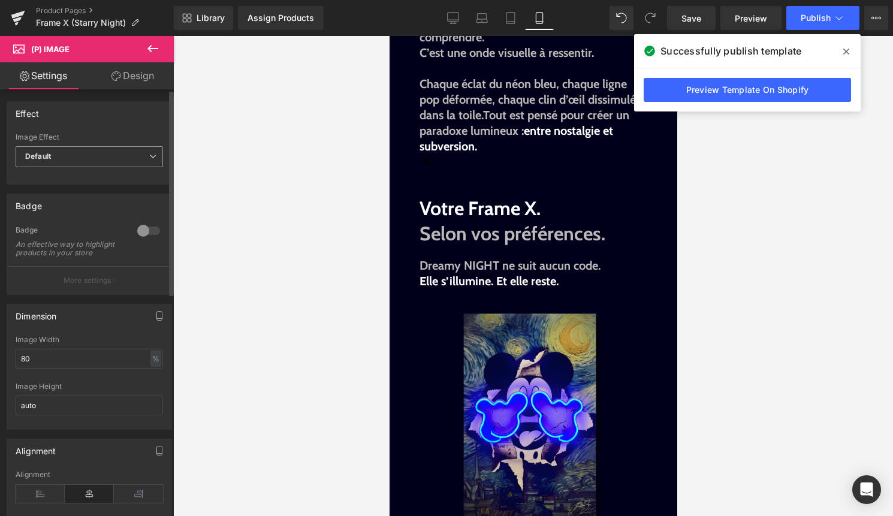
click at [118, 159] on span "Default" at bounding box center [89, 156] width 147 height 21
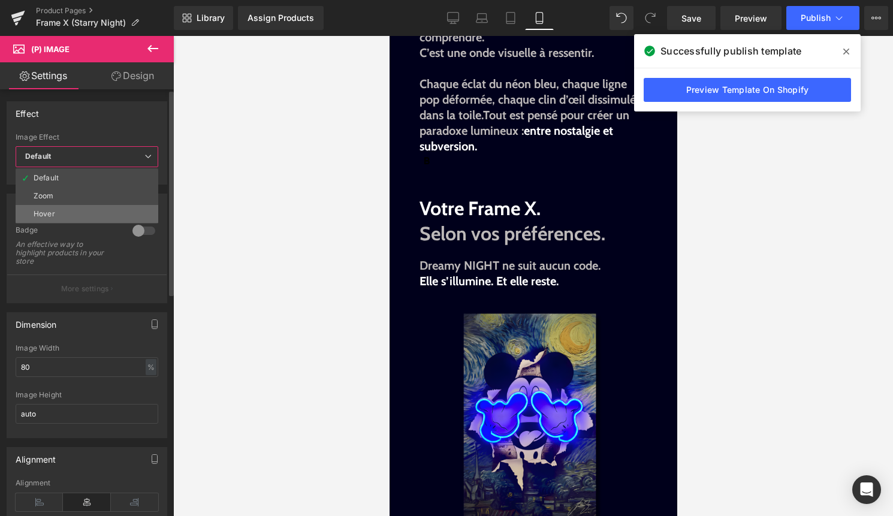
drag, startPoint x: 99, startPoint y: 200, endPoint x: 96, endPoint y: 210, distance: 10.6
click at [96, 210] on ul "Default Zoom Hover" at bounding box center [87, 195] width 143 height 55
click at [96, 210] on li "Hover" at bounding box center [87, 214] width 143 height 18
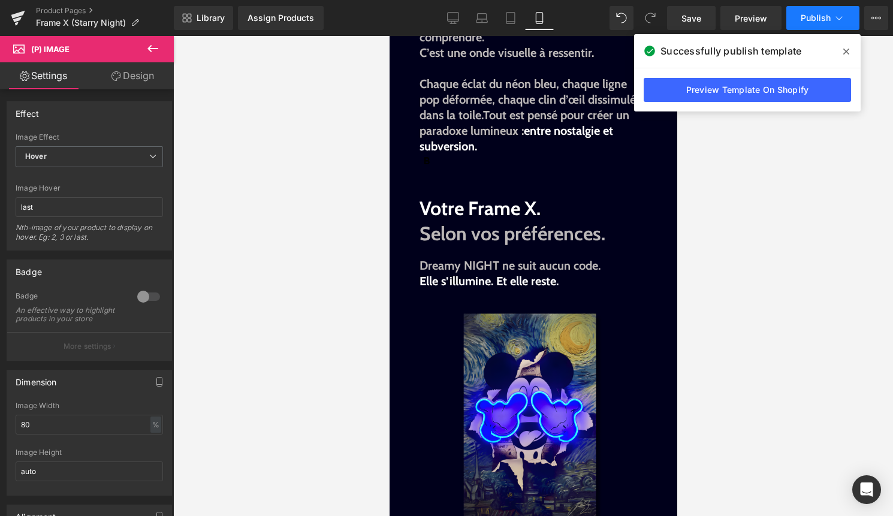
click at [836, 23] on icon at bounding box center [839, 18] width 12 height 12
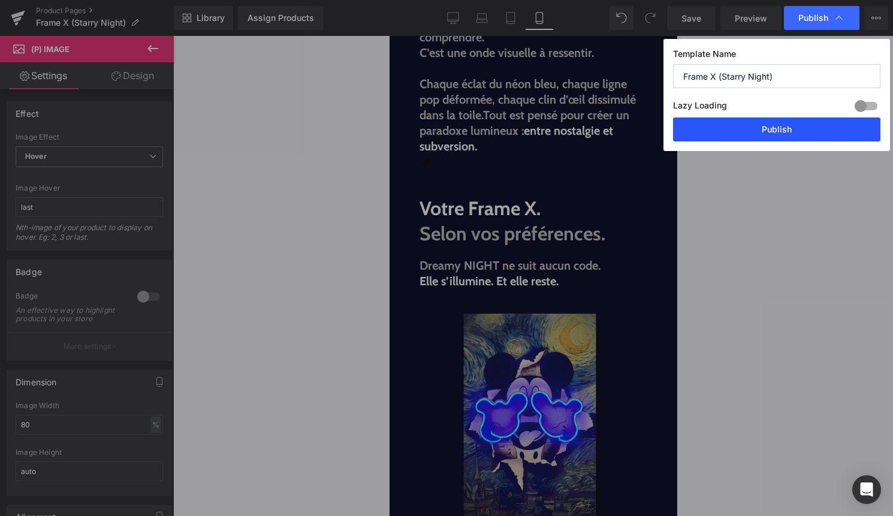
click at [815, 138] on button "Publish" at bounding box center [776, 129] width 207 height 24
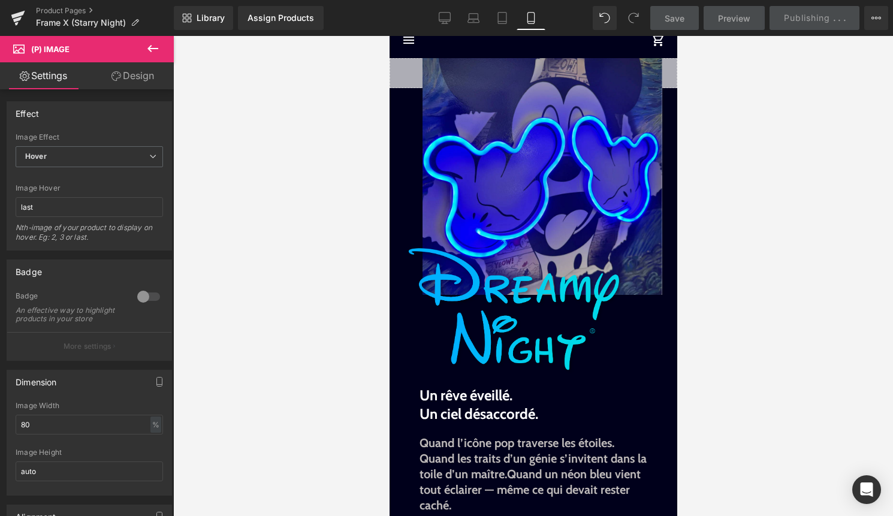
scroll to position [0, 0]
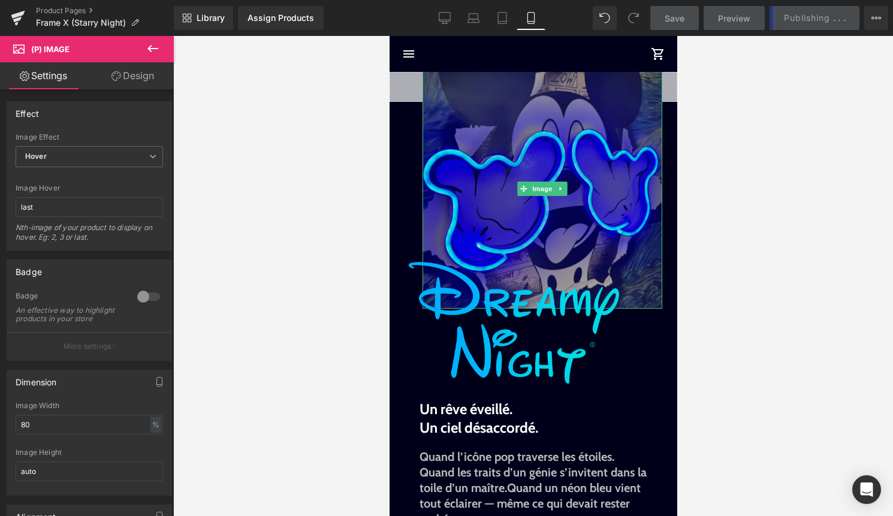
click at [531, 187] on span "Image" at bounding box center [541, 189] width 25 height 14
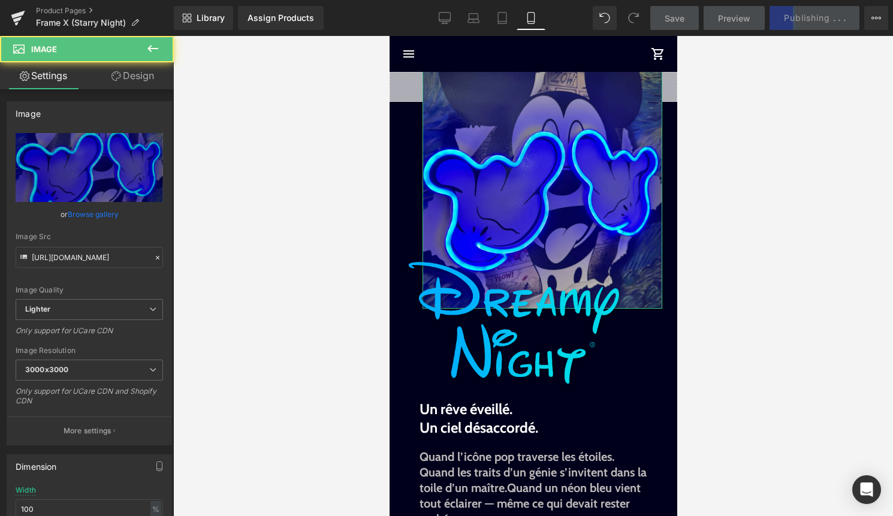
drag, startPoint x: 146, startPoint y: 74, endPoint x: 112, endPoint y: 107, distance: 46.6
click at [145, 74] on link "Design" at bounding box center [132, 75] width 87 height 27
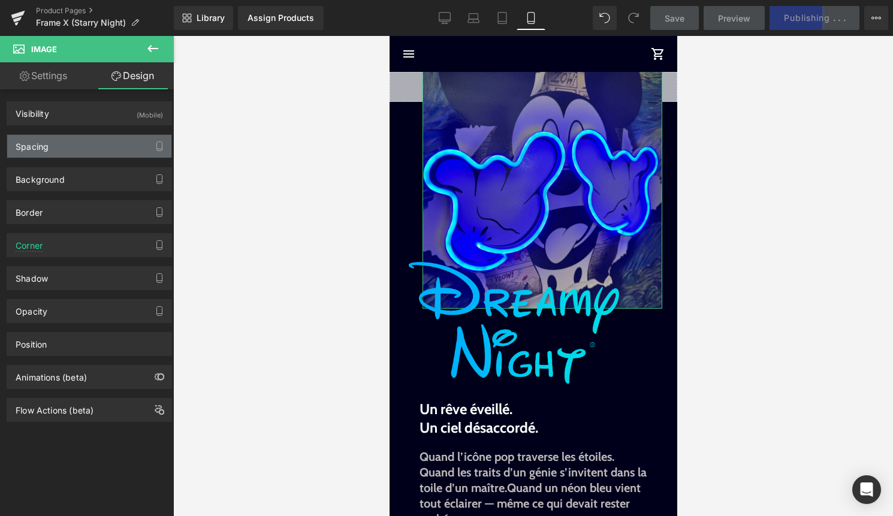
click at [92, 140] on div "Spacing" at bounding box center [89, 146] width 164 height 23
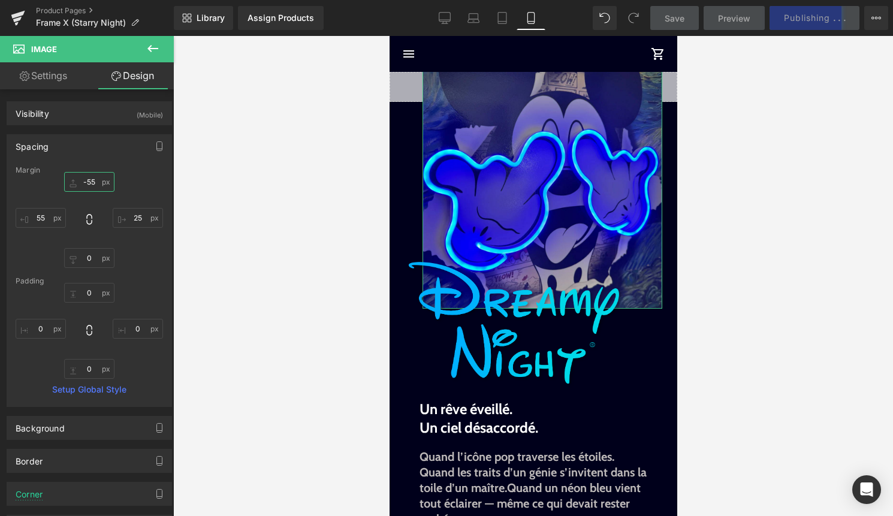
click at [86, 185] on input "-55" at bounding box center [89, 182] width 50 height 20
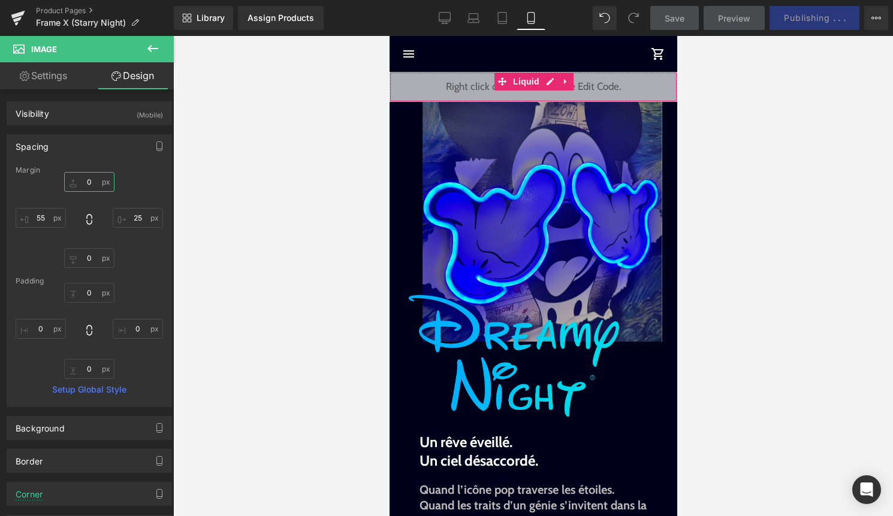
click at [552, 82] on div "Liquid" at bounding box center [533, 87] width 288 height 30
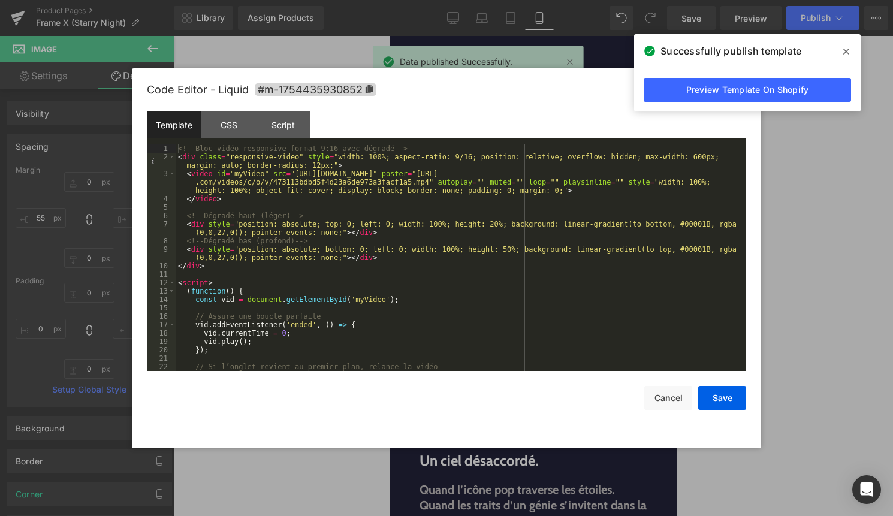
click at [466, 247] on div "<!-- Bloc vidéo responsive format 9:16 avec dégradé --> < div class = "responsi…" at bounding box center [459, 265] width 566 height 243
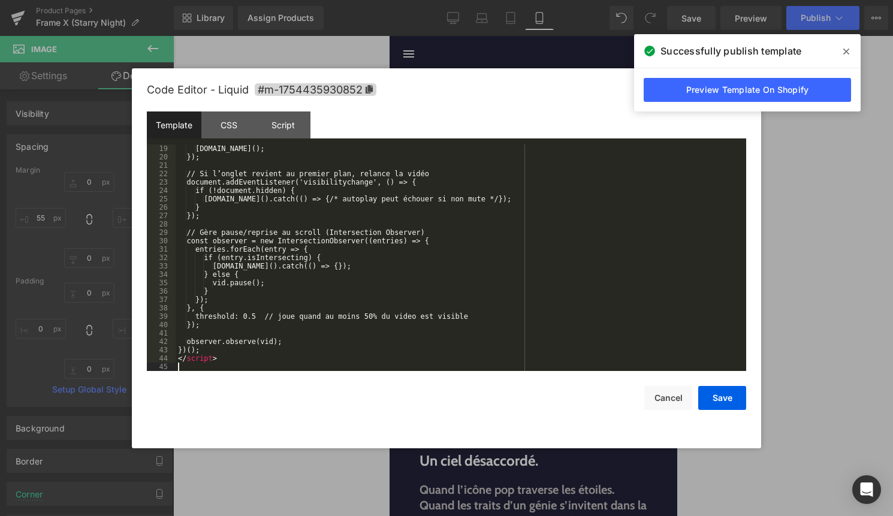
scroll to position [193, 0]
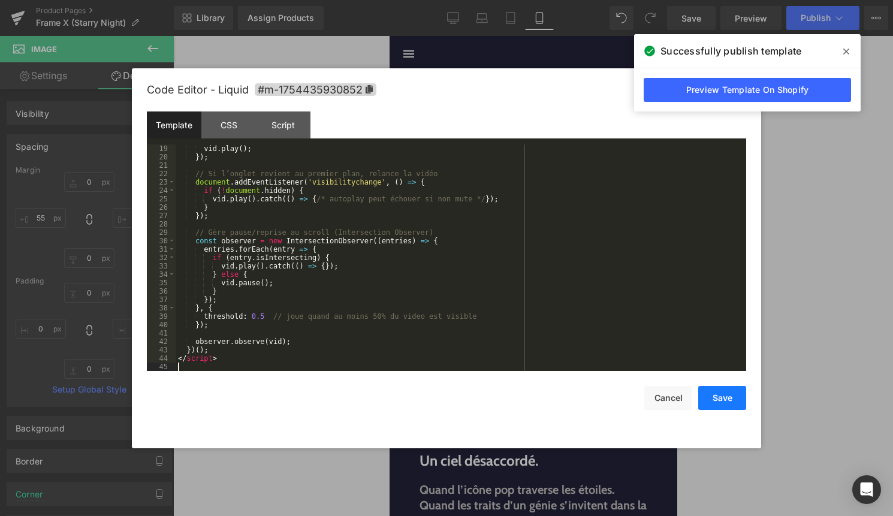
click at [702, 400] on button "Save" at bounding box center [722, 398] width 48 height 24
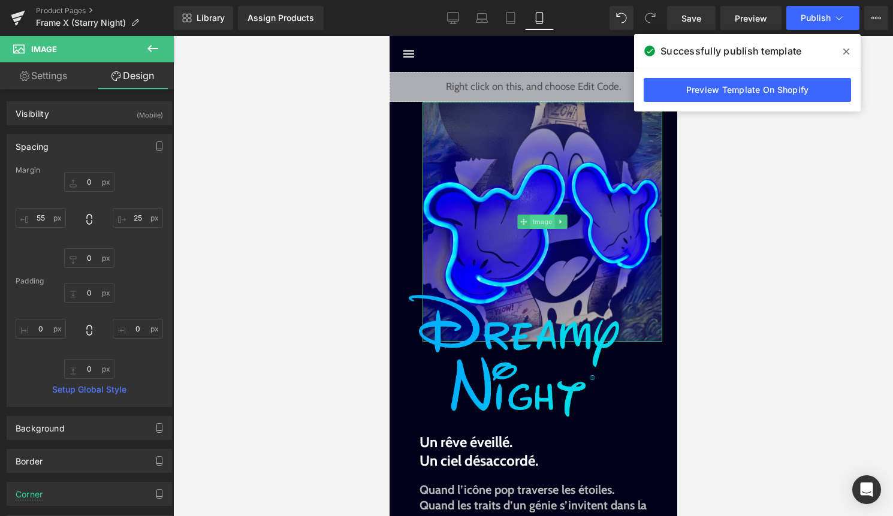
click at [542, 224] on span "Image" at bounding box center [541, 222] width 25 height 14
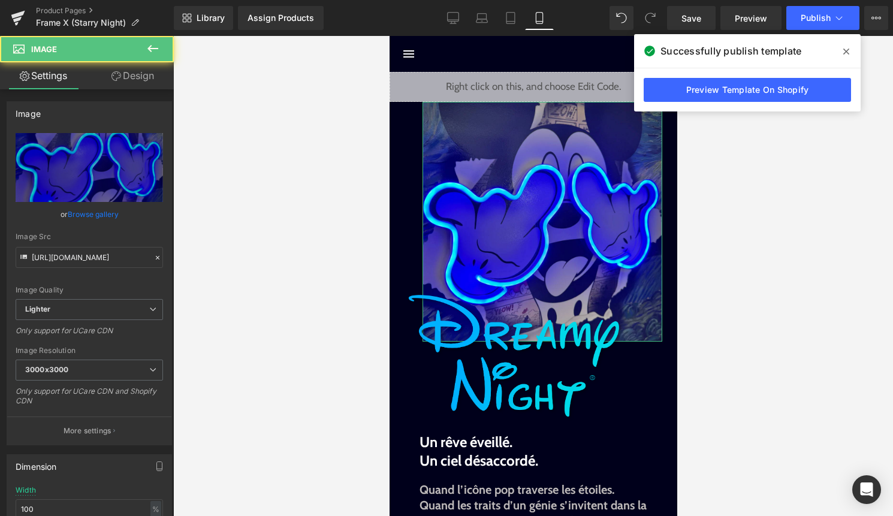
click at [126, 73] on link "Design" at bounding box center [132, 75] width 87 height 27
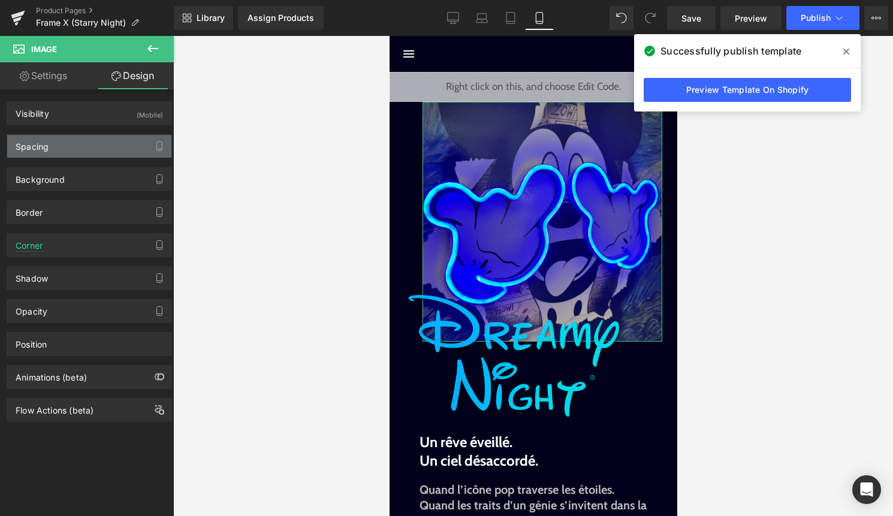
click at [74, 146] on div "Spacing" at bounding box center [89, 146] width 164 height 23
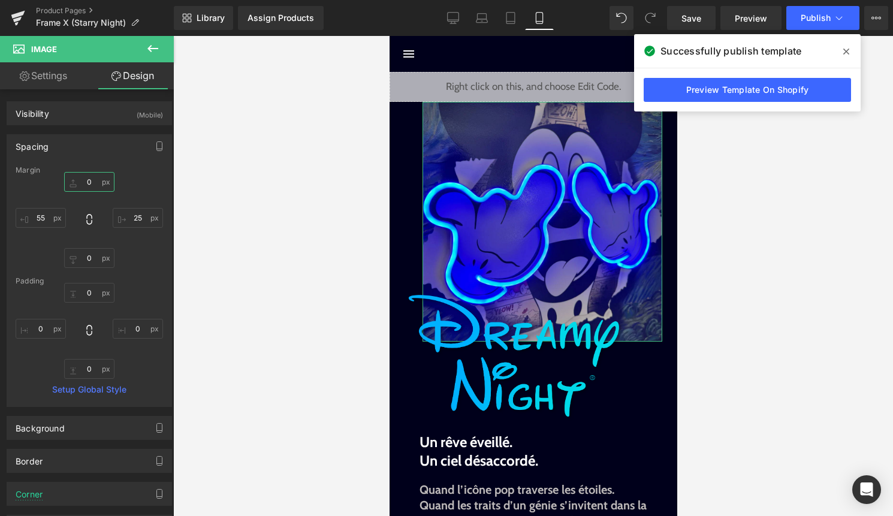
click at [88, 182] on input "0" at bounding box center [89, 182] width 50 height 20
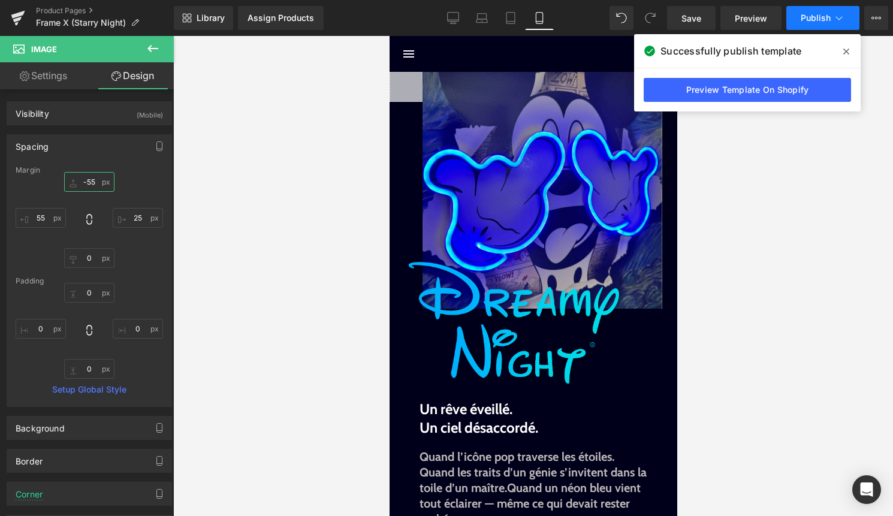
type input "-55"
click at [839, 20] on icon at bounding box center [839, 18] width 12 height 12
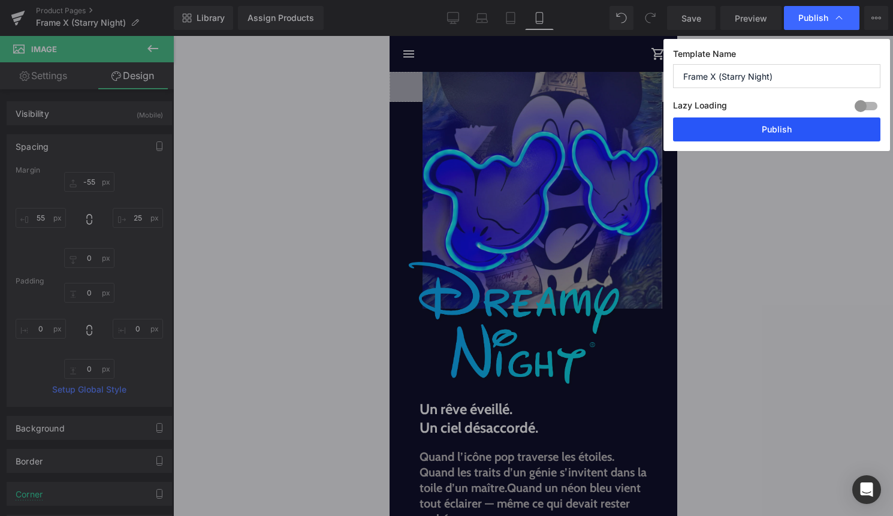
click at [799, 125] on button "Publish" at bounding box center [776, 129] width 207 height 24
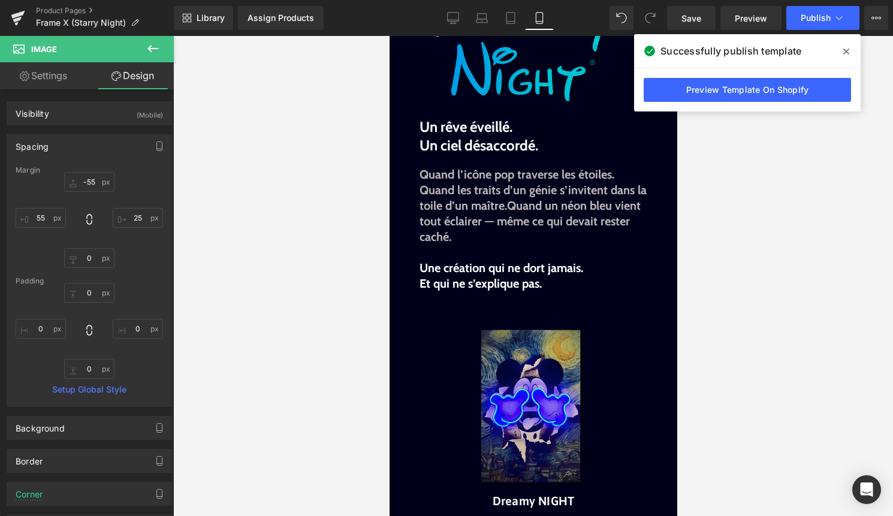
scroll to position [379, 0]
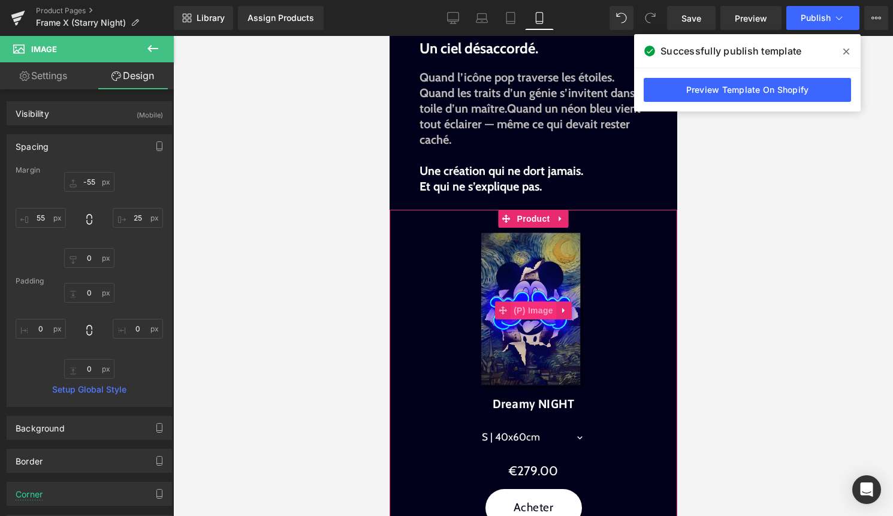
click at [531, 307] on span "(P) Image" at bounding box center [533, 310] width 46 height 18
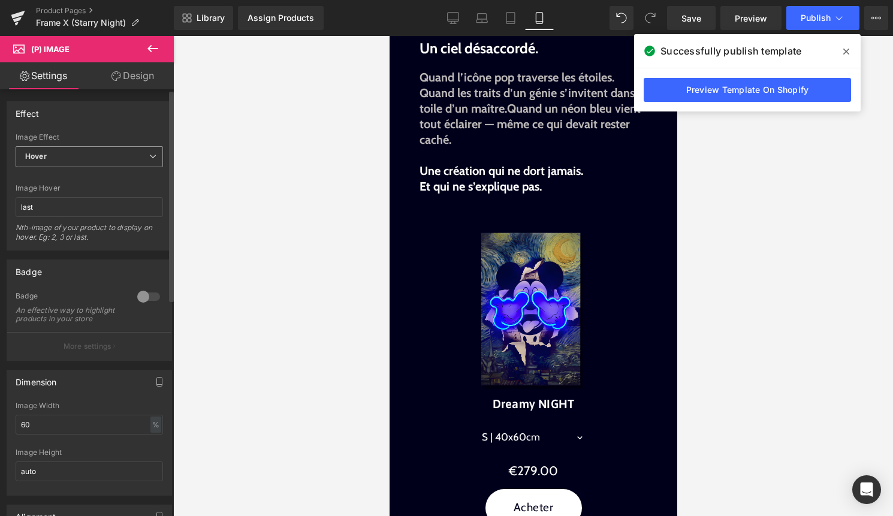
click at [115, 161] on span "Hover" at bounding box center [89, 156] width 147 height 21
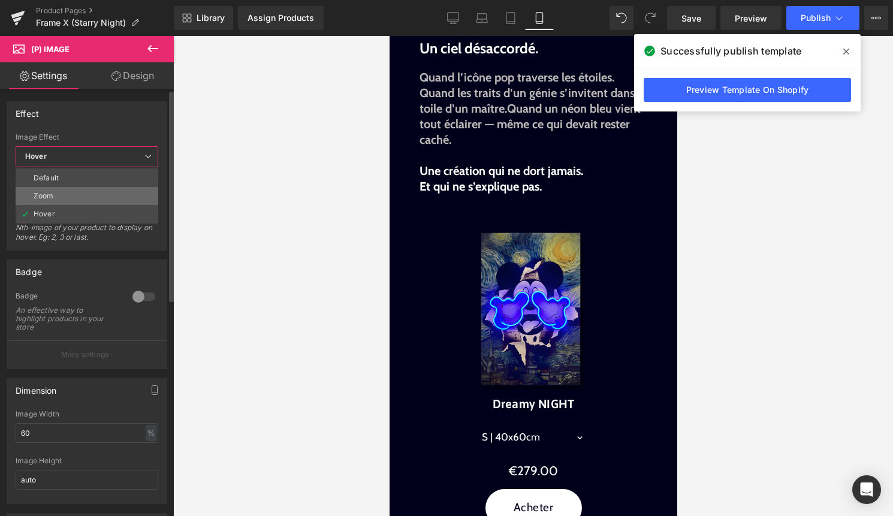
click at [95, 193] on li "Zoom" at bounding box center [87, 196] width 143 height 18
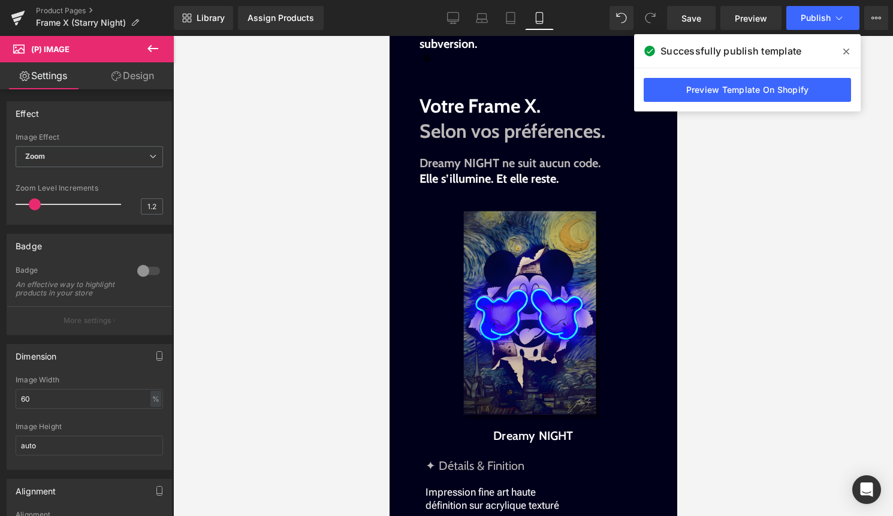
scroll to position [1226, 0]
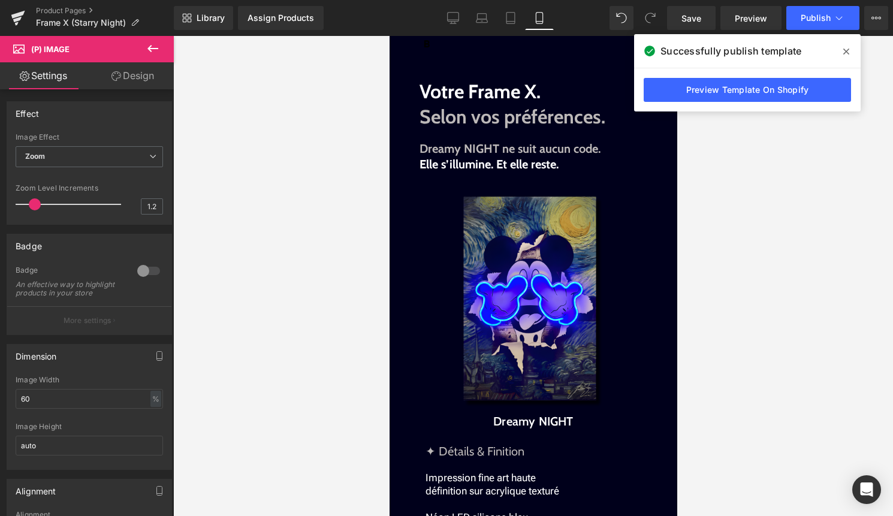
click at [520, 300] on div "Sale Off (P) Image" at bounding box center [533, 300] width 276 height 220
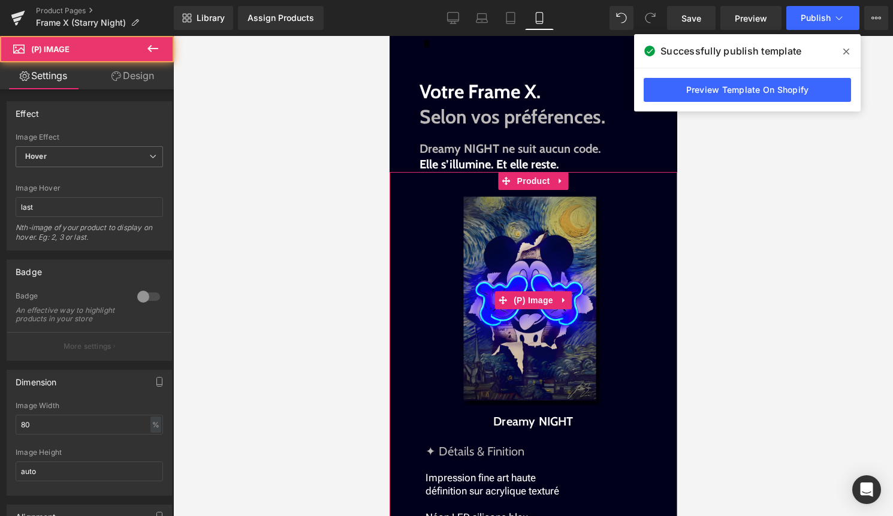
click at [520, 300] on span "(P) Image" at bounding box center [533, 300] width 46 height 18
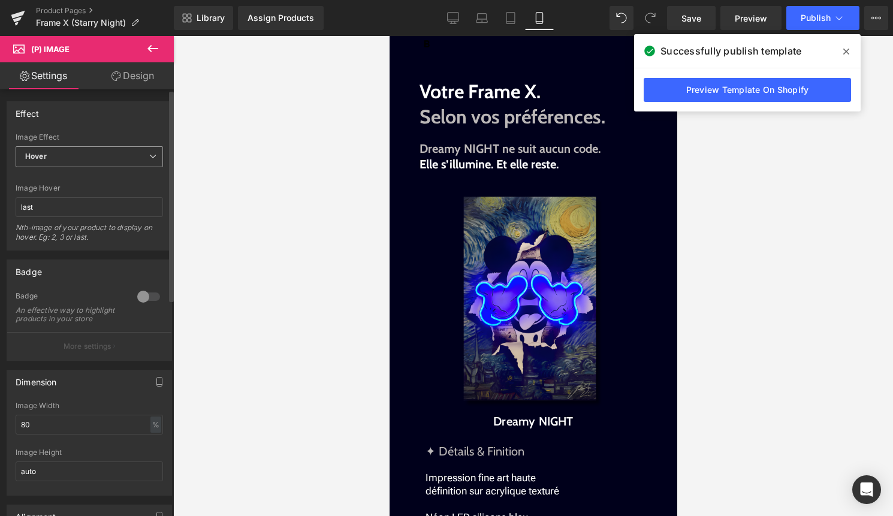
click at [102, 161] on span "Hover" at bounding box center [89, 156] width 147 height 21
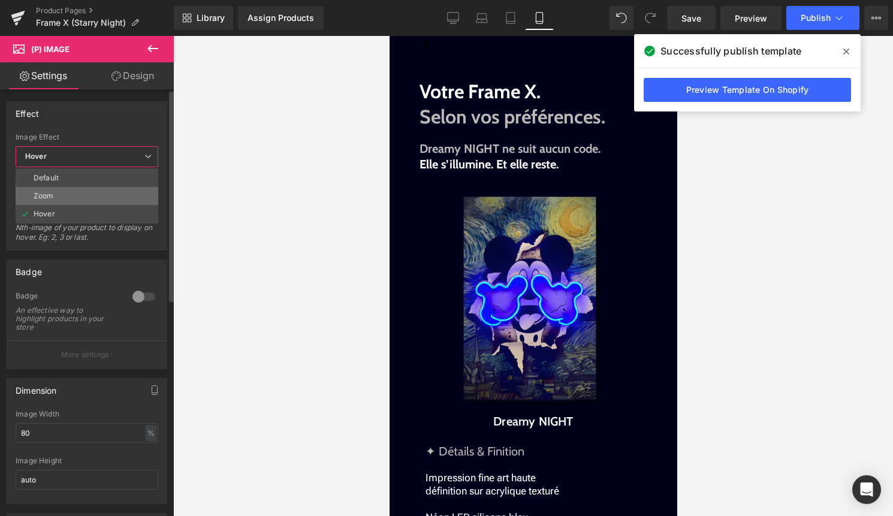
click at [98, 197] on li "Zoom" at bounding box center [87, 196] width 143 height 18
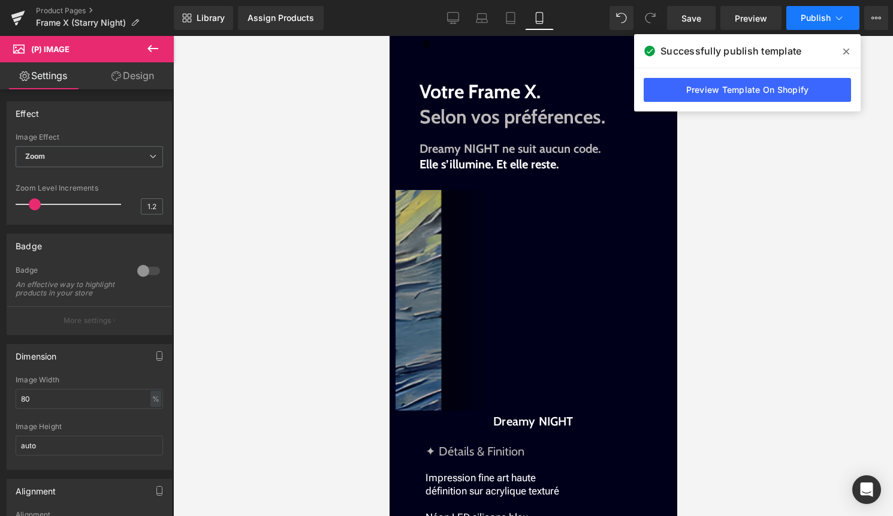
click at [830, 22] on span "Publish" at bounding box center [815, 18] width 30 height 10
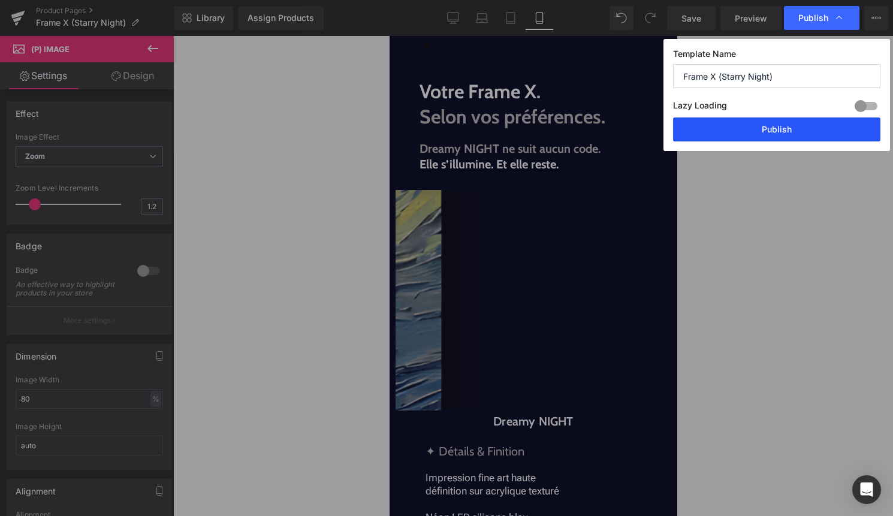
click at [817, 135] on button "Publish" at bounding box center [776, 129] width 207 height 24
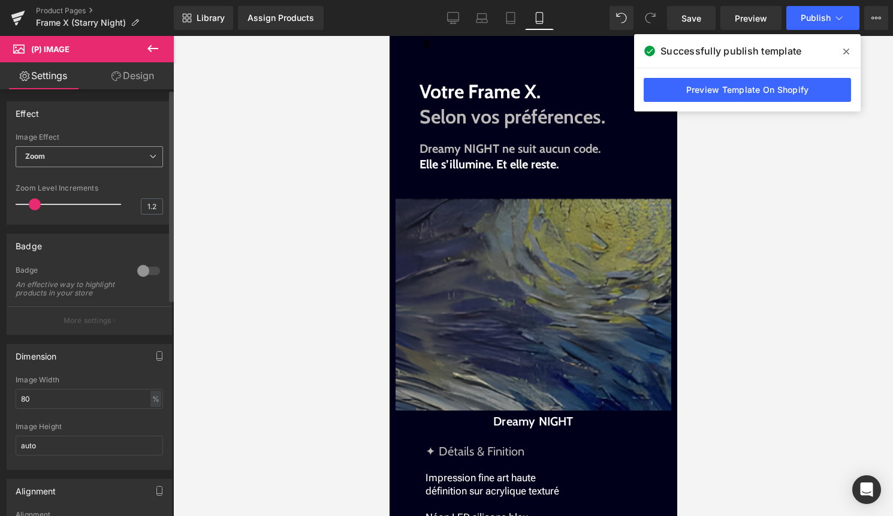
click at [88, 159] on span "Zoom" at bounding box center [89, 156] width 147 height 21
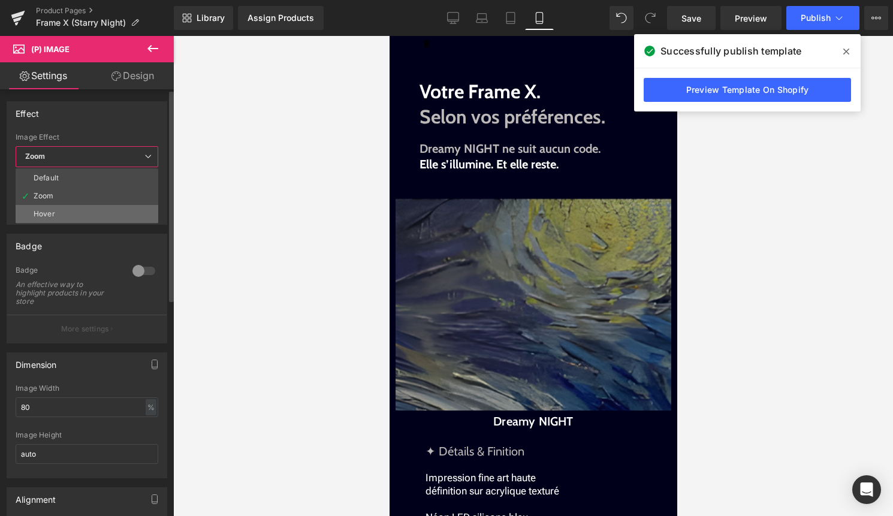
click at [59, 209] on li "Hover" at bounding box center [87, 214] width 143 height 18
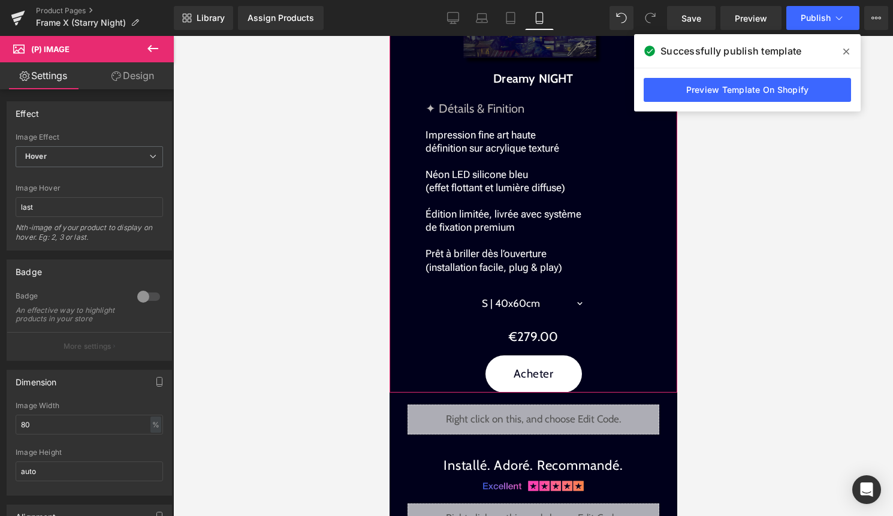
scroll to position [1575, 0]
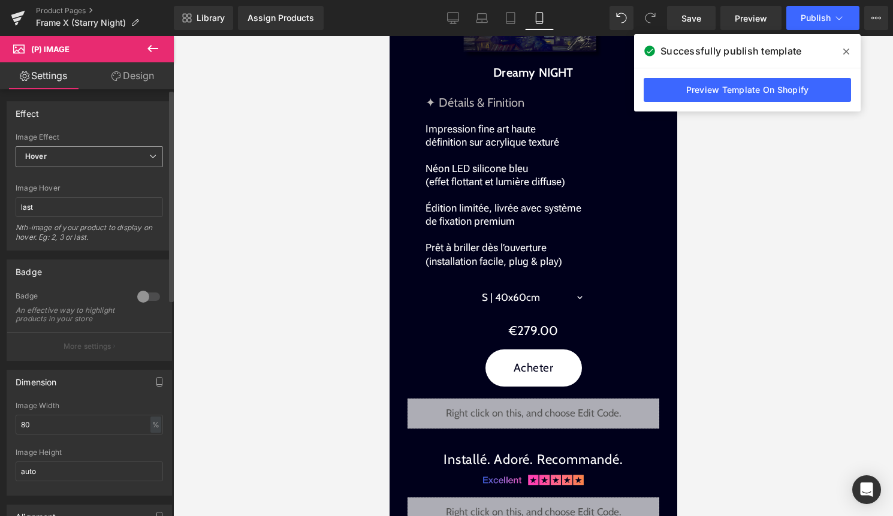
click at [95, 156] on span "Hover" at bounding box center [89, 156] width 147 height 21
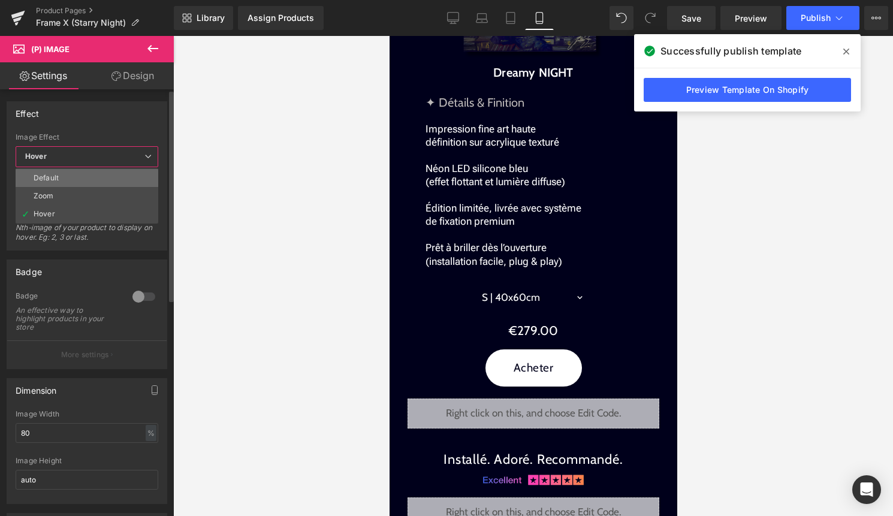
click at [84, 174] on li "Default" at bounding box center [87, 178] width 143 height 18
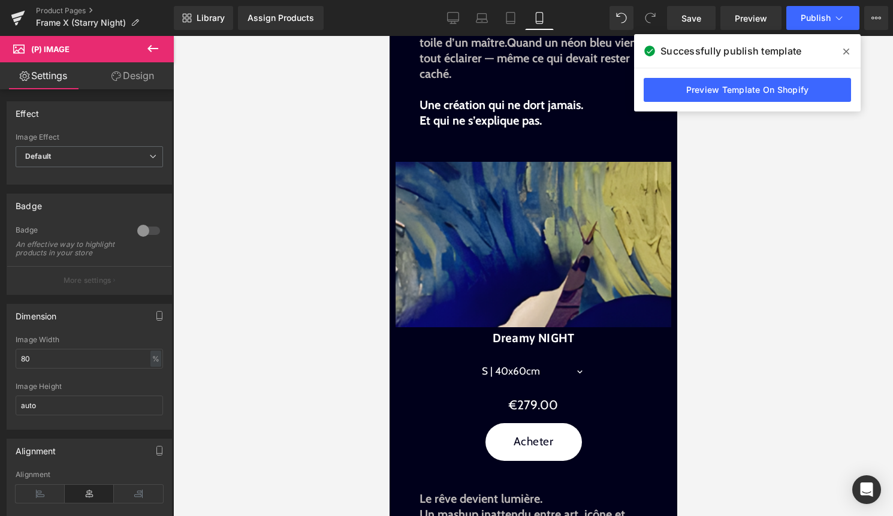
scroll to position [444, 0]
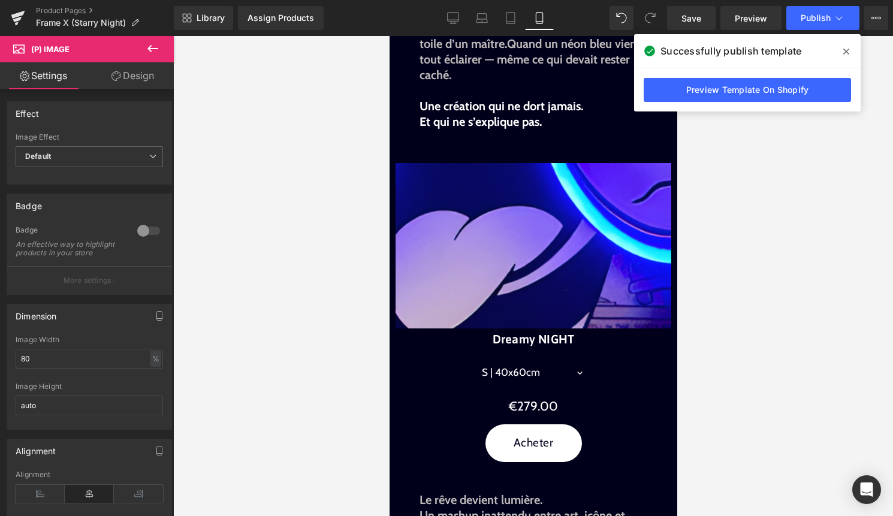
click at [539, 261] on img at bounding box center [497, 100] width 1768 height 1768
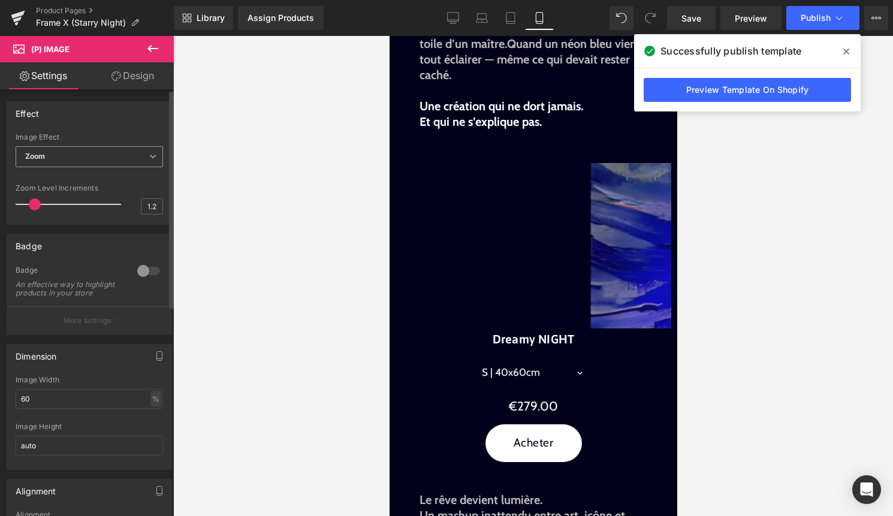
click at [117, 158] on span "Zoom" at bounding box center [89, 156] width 147 height 21
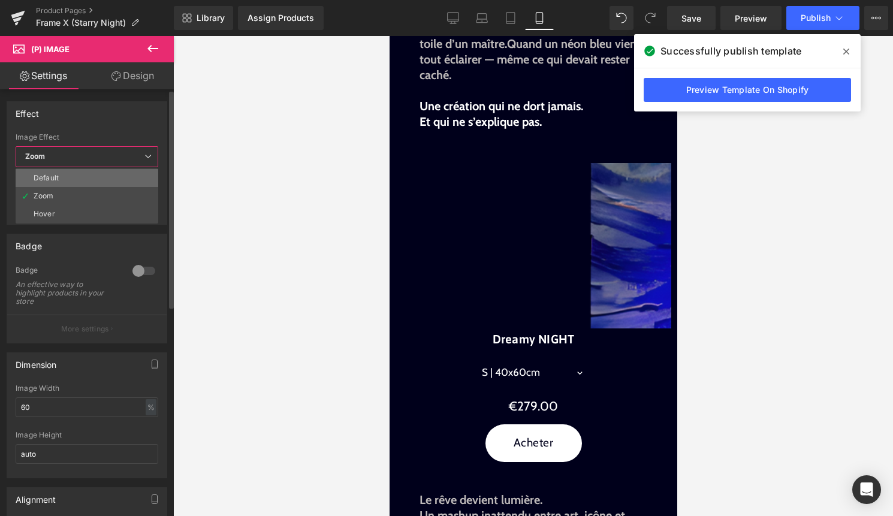
click at [99, 173] on li "Default" at bounding box center [87, 178] width 143 height 18
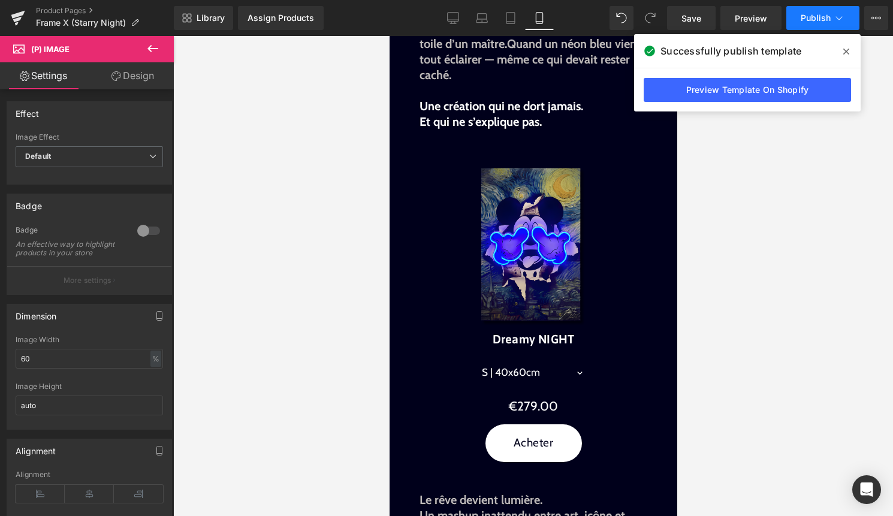
click at [826, 17] on span "Publish" at bounding box center [815, 18] width 30 height 10
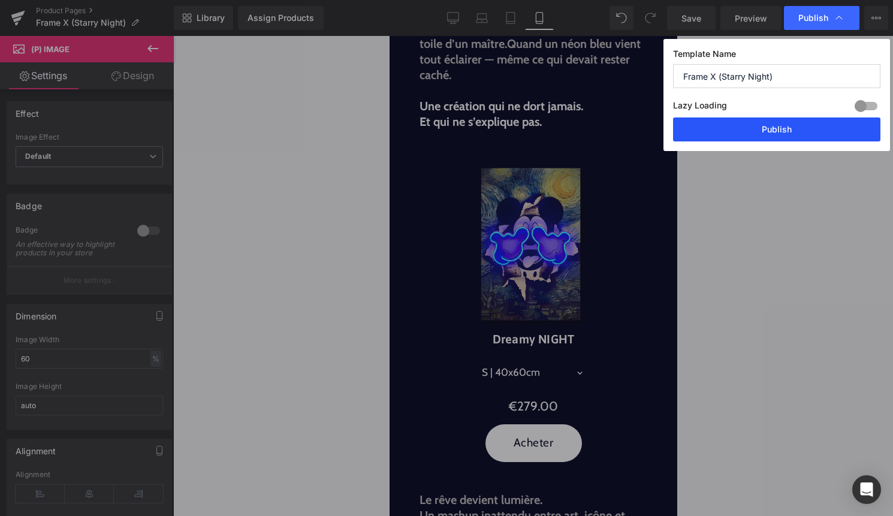
click at [816, 135] on button "Publish" at bounding box center [776, 129] width 207 height 24
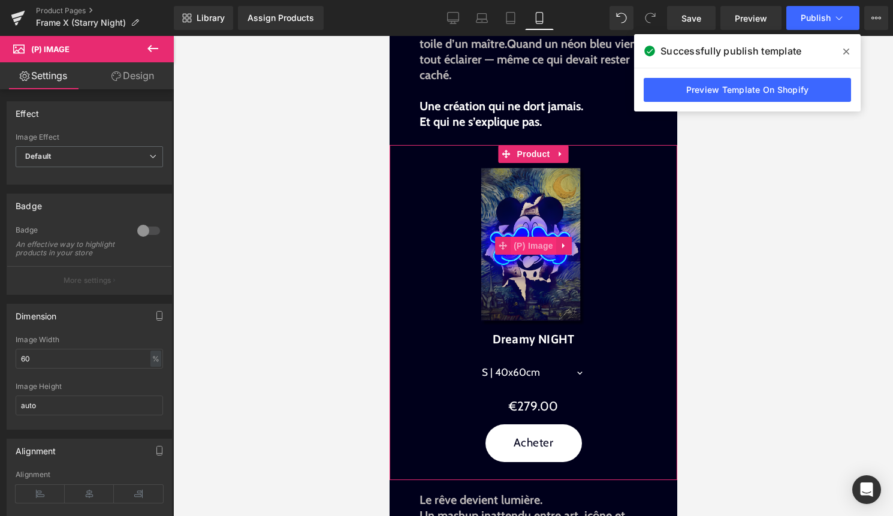
click at [517, 241] on span "(P) Image" at bounding box center [533, 246] width 46 height 18
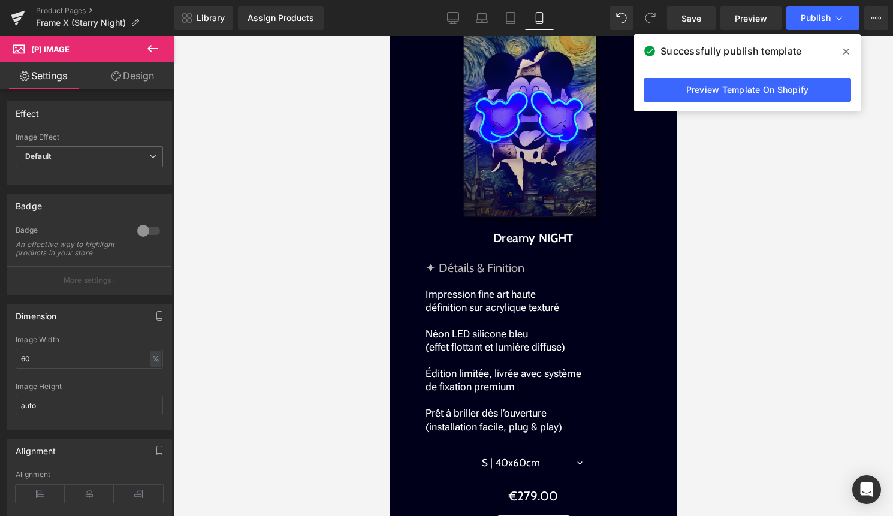
scroll to position [1394, 0]
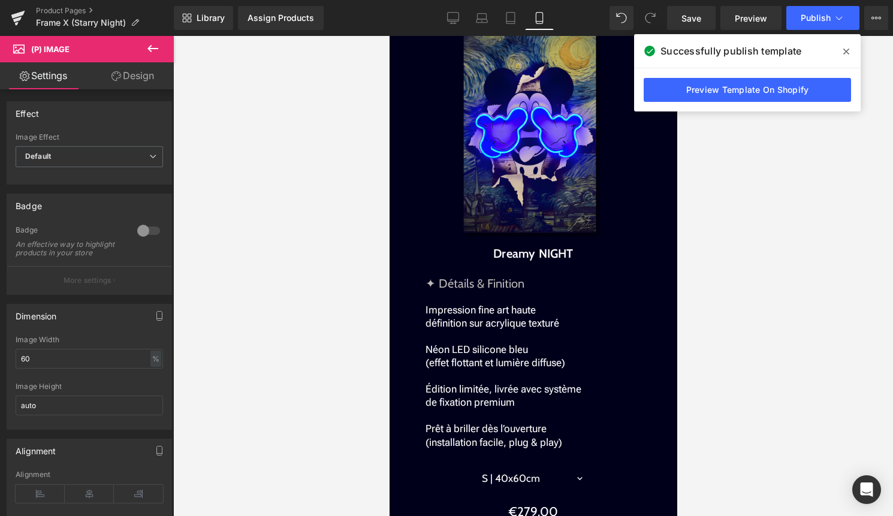
click at [538, 141] on div "Sale Off (P) Image" at bounding box center [533, 132] width 276 height 220
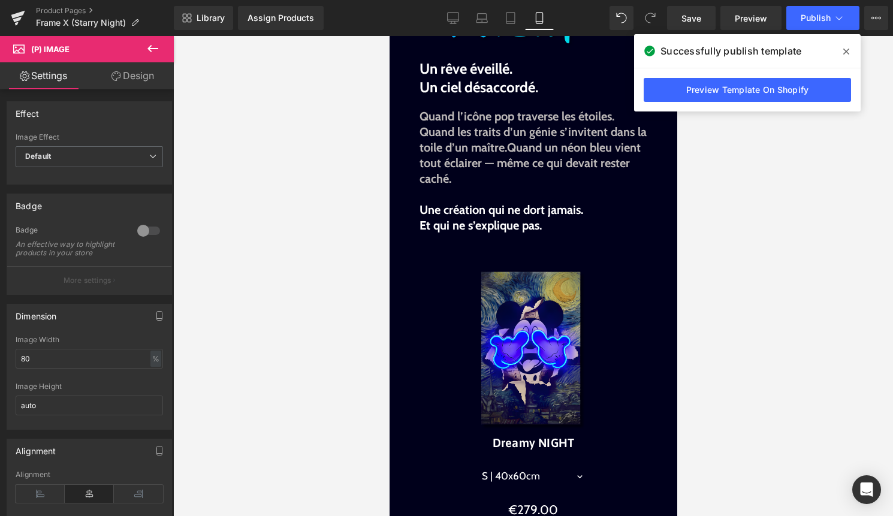
scroll to position [340, 0]
click at [529, 333] on img at bounding box center [532, 349] width 165 height 165
click at [52, 368] on input "60" at bounding box center [89, 359] width 147 height 20
type input "6"
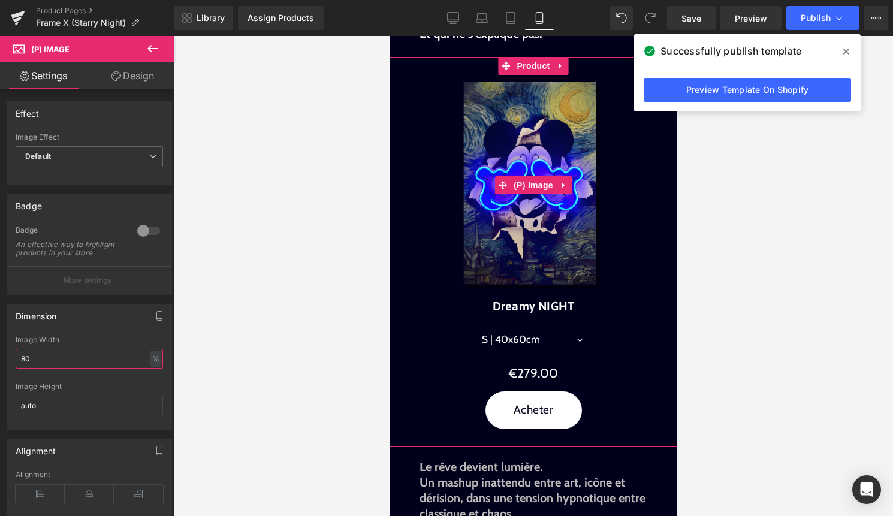
scroll to position [547, 0]
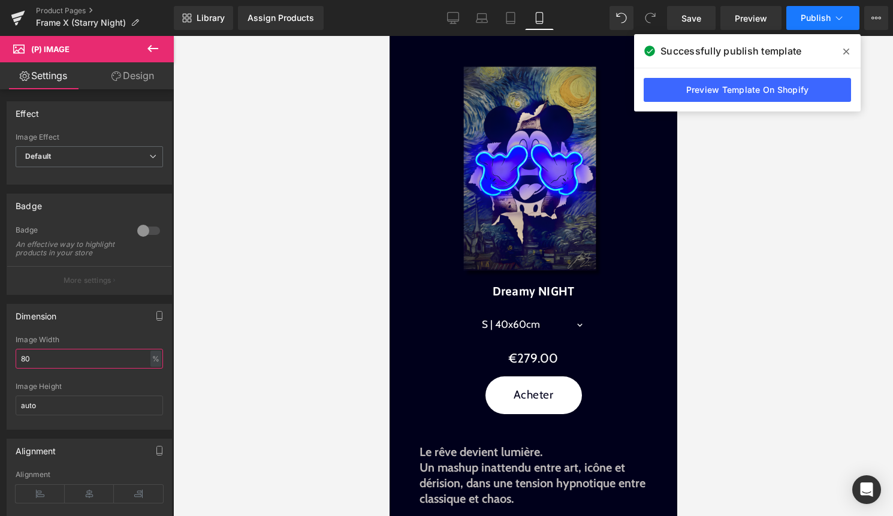
type input "80"
click at [832, 17] on button "Publish" at bounding box center [822, 18] width 73 height 24
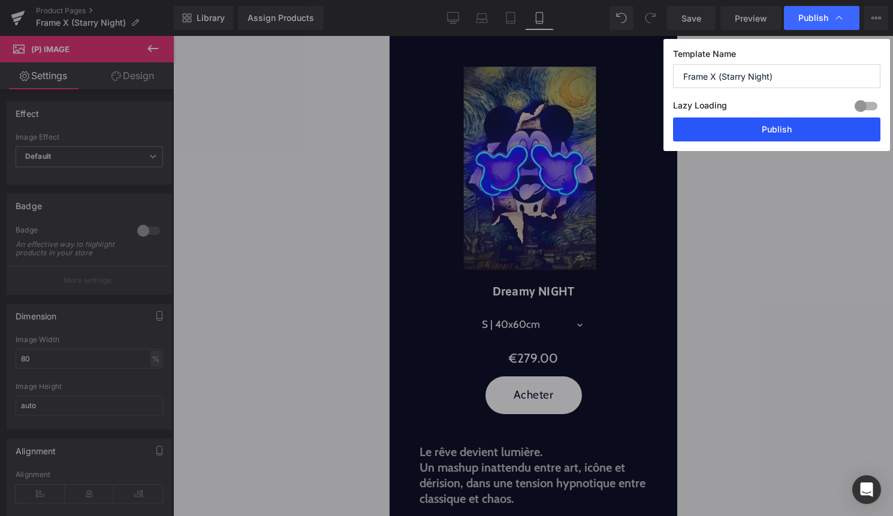
click at [802, 133] on button "Publish" at bounding box center [776, 129] width 207 height 24
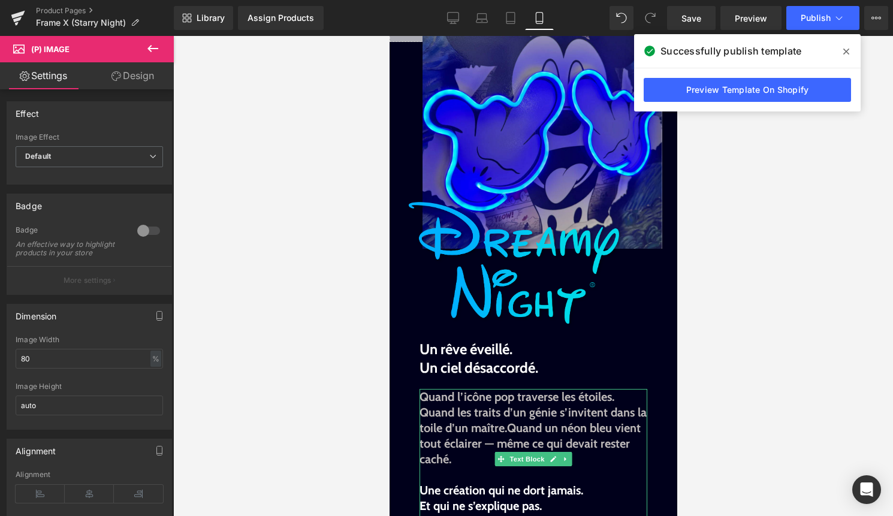
scroll to position [0, 0]
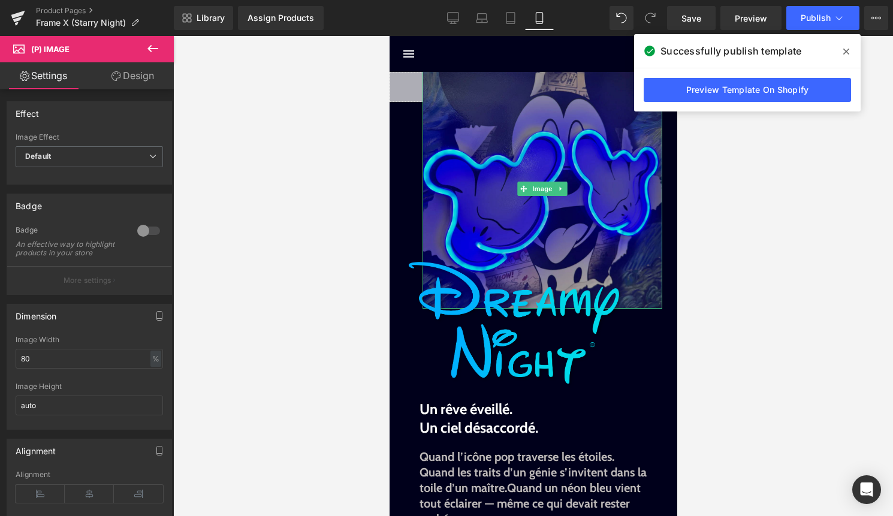
click at [525, 114] on img at bounding box center [542, 189] width 240 height 240
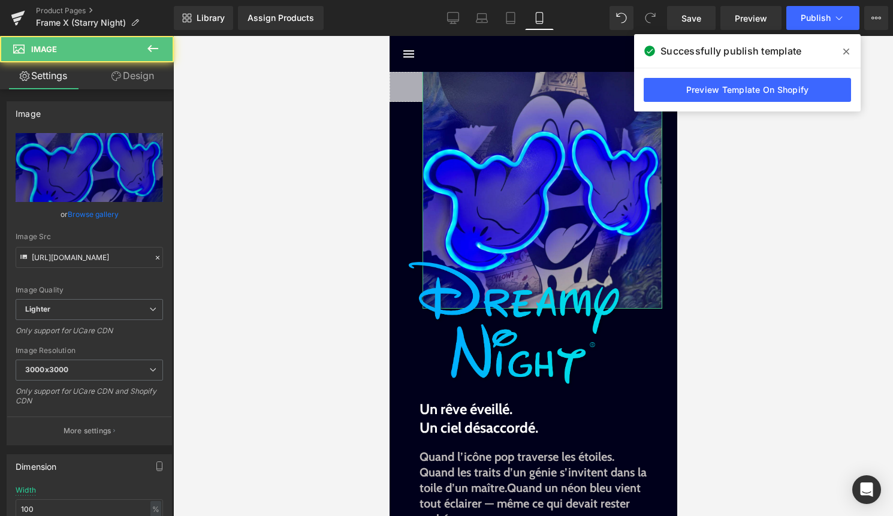
click at [143, 83] on link "Design" at bounding box center [132, 75] width 87 height 27
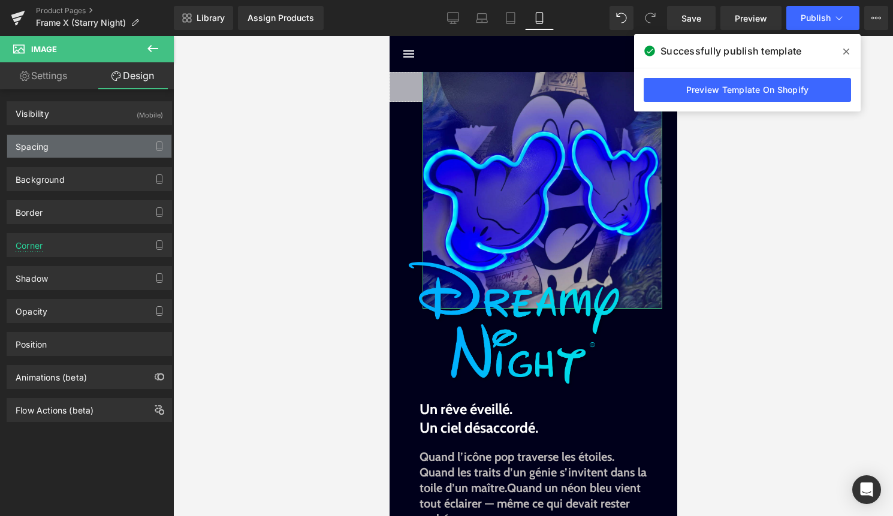
click at [96, 135] on div "Spacing" at bounding box center [89, 146] width 164 height 23
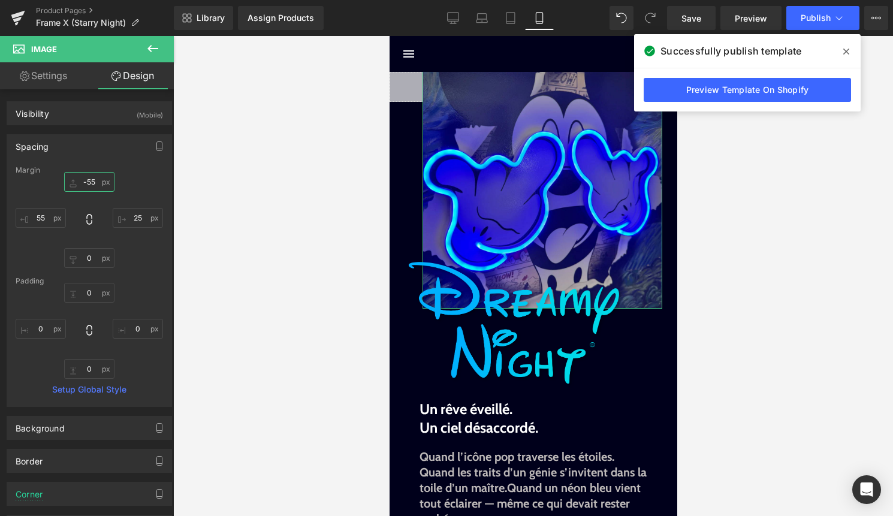
click at [94, 180] on input "-55" at bounding box center [89, 182] width 50 height 20
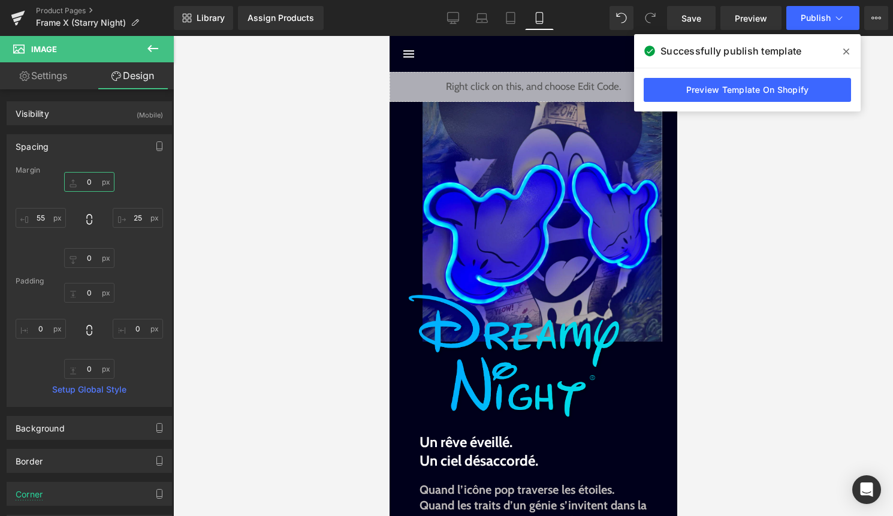
click at [547, 83] on div "Liquid" at bounding box center [533, 87] width 288 height 30
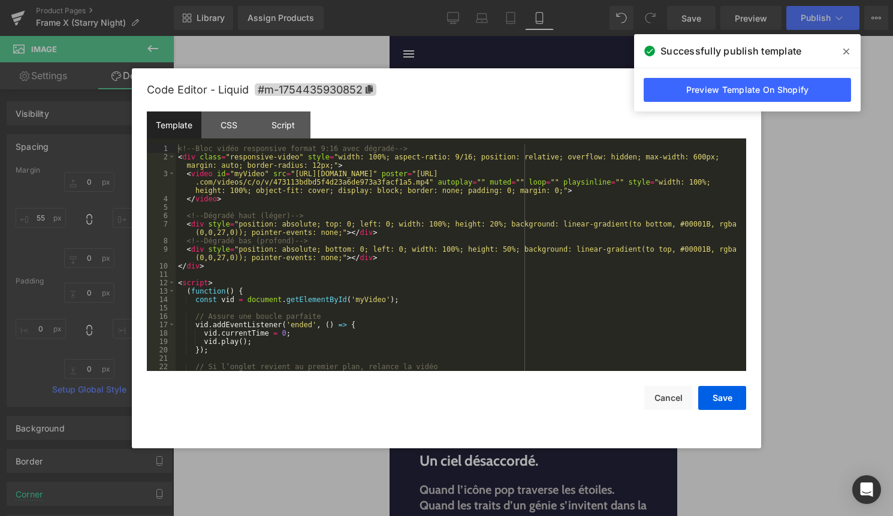
click at [440, 243] on div "<!-- Bloc vidéo responsive format 9:16 avec dégradé --> < div class = "responsi…" at bounding box center [459, 265] width 566 height 243
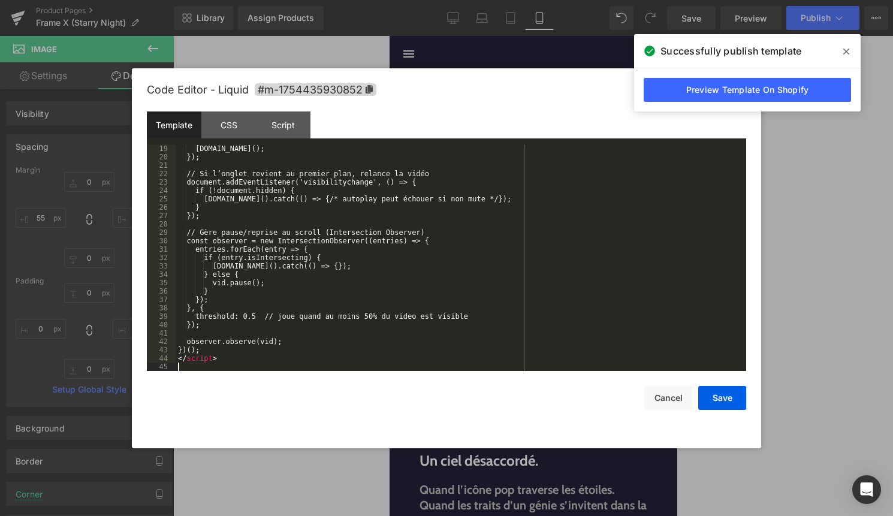
scroll to position [193, 0]
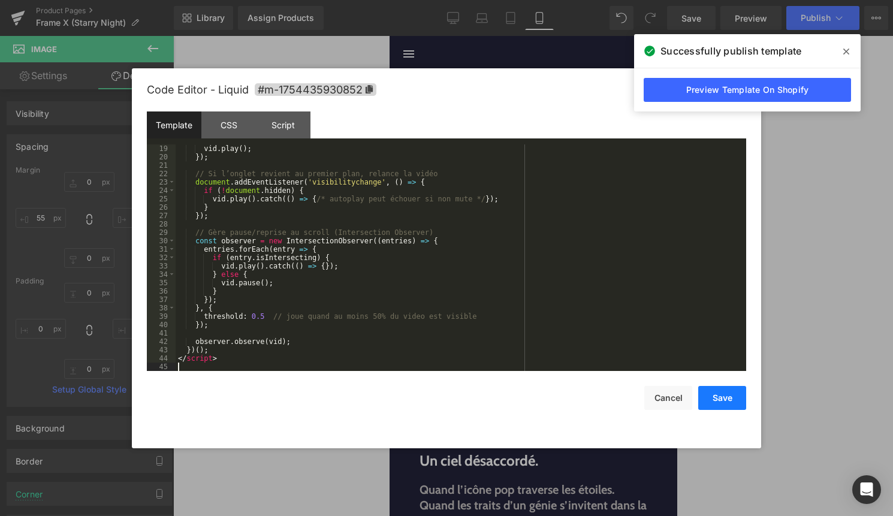
click at [715, 395] on button "Save" at bounding box center [722, 398] width 48 height 24
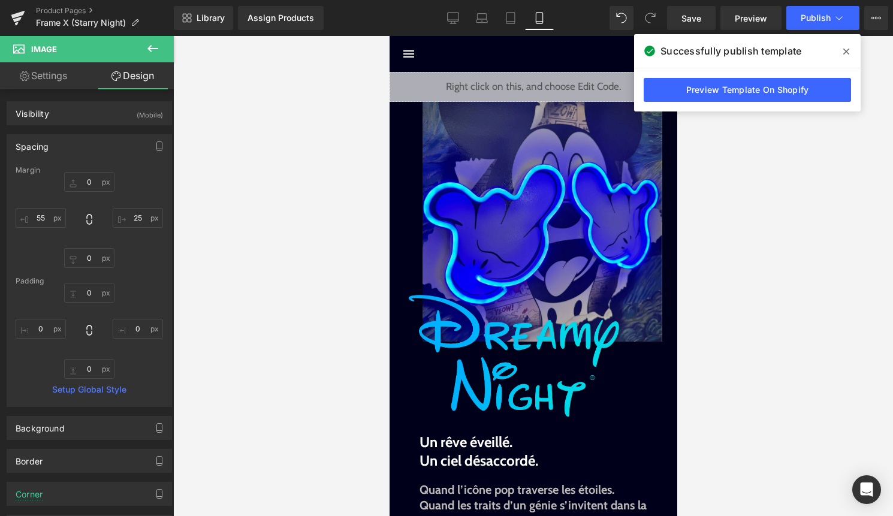
click at [851, 52] on span at bounding box center [845, 51] width 19 height 19
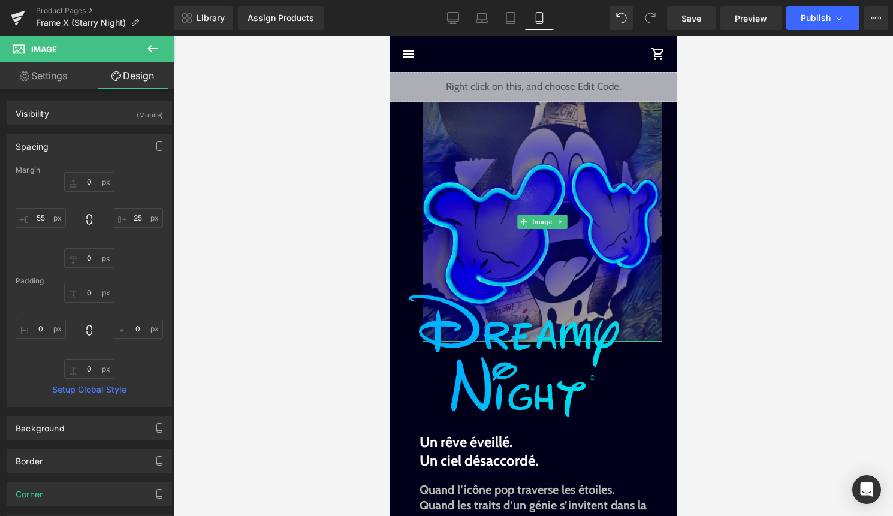
click at [497, 268] on img at bounding box center [542, 222] width 240 height 240
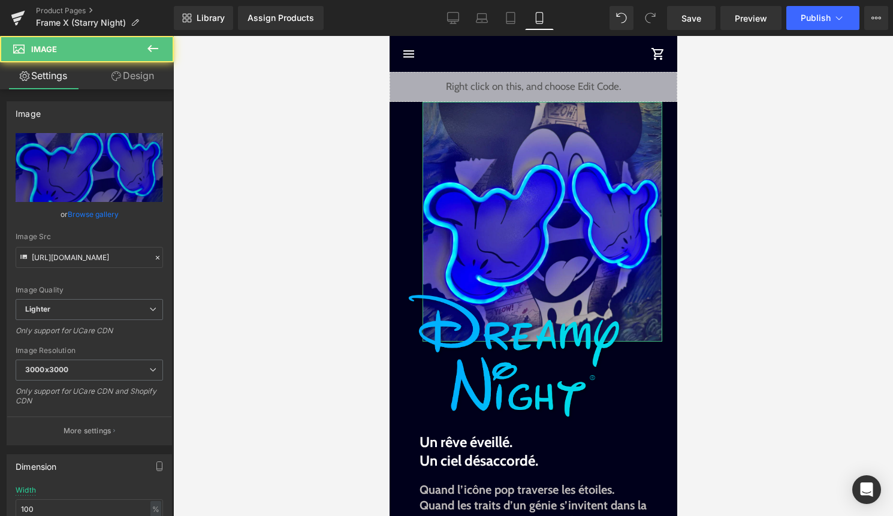
click at [140, 83] on link "Design" at bounding box center [132, 75] width 87 height 27
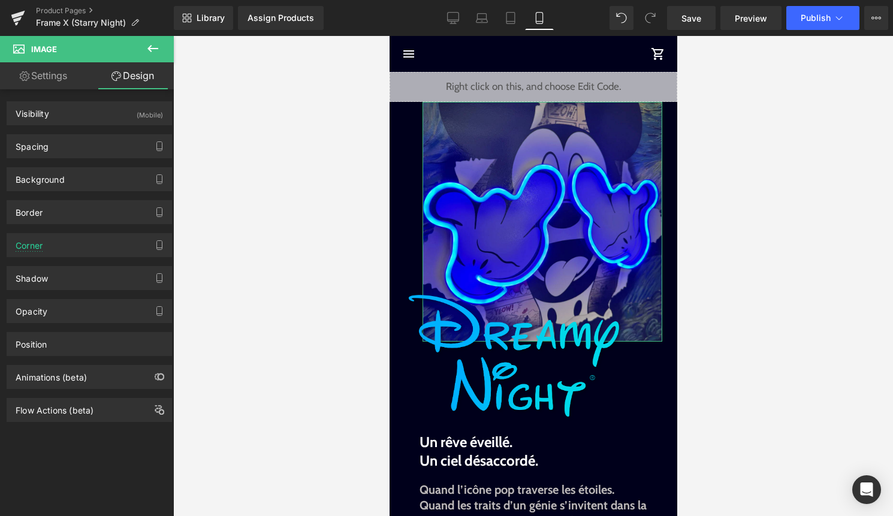
click at [74, 134] on div "Spacing [GEOGRAPHIC_DATA] 0px 0 25px 25 0px 0 55px 55 [GEOGRAPHIC_DATA] 0px 0 0…" at bounding box center [89, 146] width 165 height 24
click at [73, 145] on div "Spacing" at bounding box center [89, 146] width 164 height 23
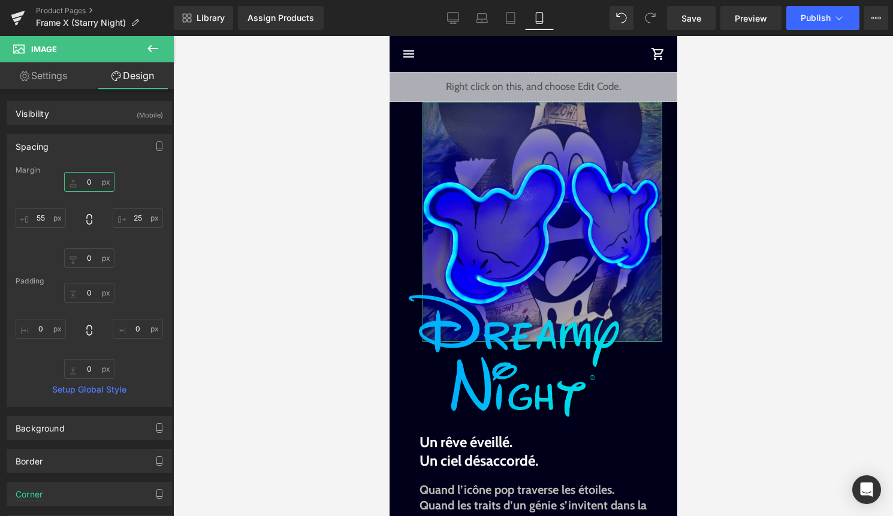
click at [81, 180] on input "0" at bounding box center [89, 182] width 50 height 20
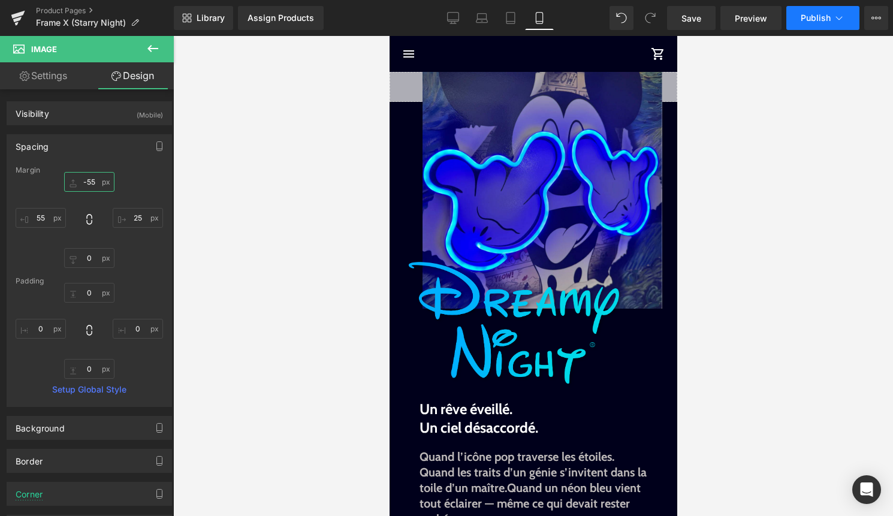
type input "-55"
click at [837, 8] on button "Publish" at bounding box center [822, 18] width 73 height 24
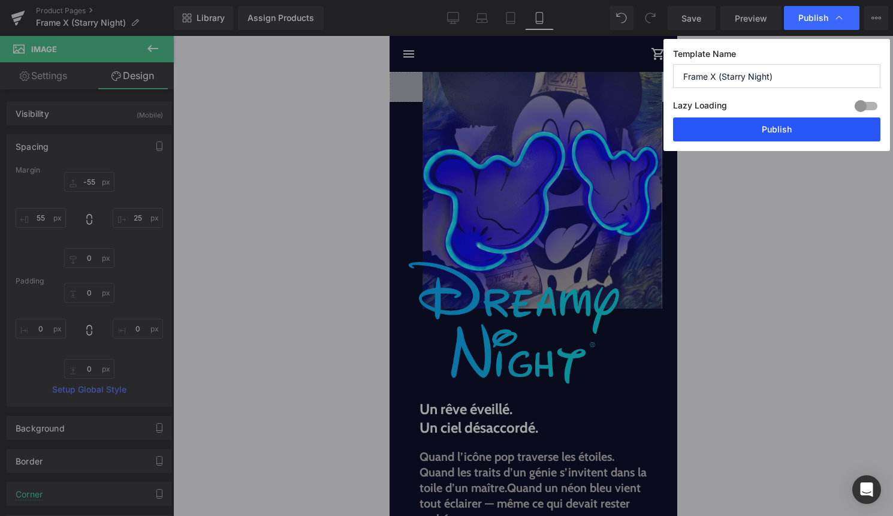
click at [783, 140] on button "Publish" at bounding box center [776, 129] width 207 height 24
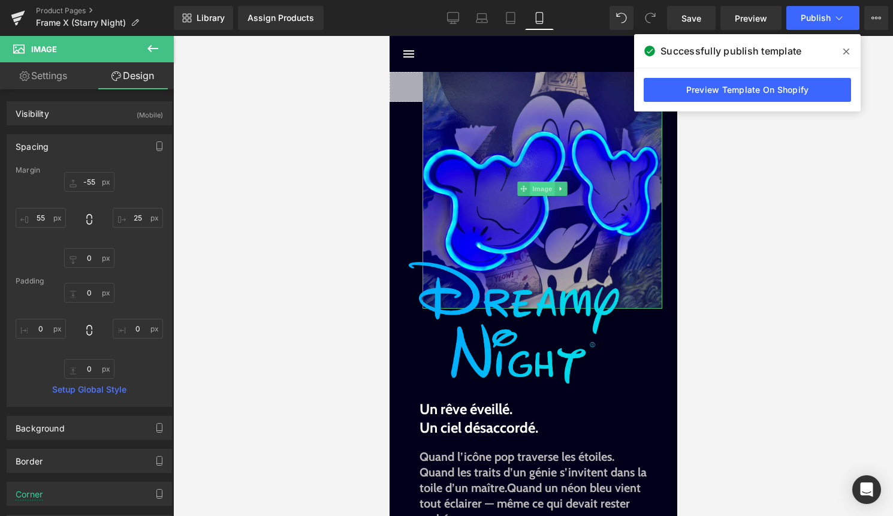
click at [545, 193] on span "Image" at bounding box center [541, 189] width 25 height 14
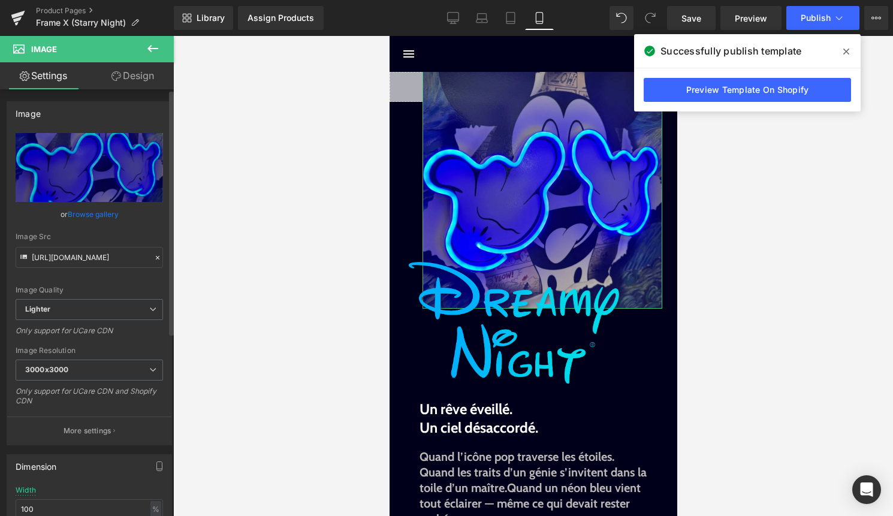
click at [105, 207] on link "Browse gallery" at bounding box center [93, 214] width 51 height 21
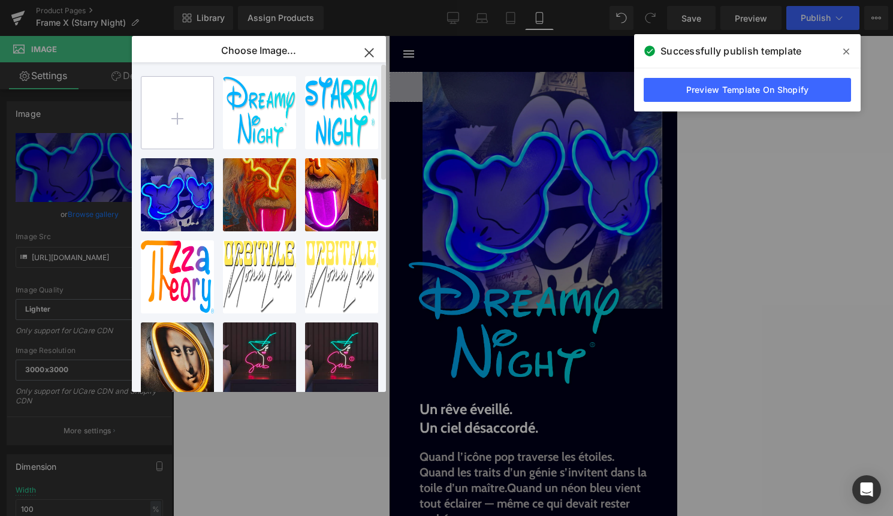
click at [179, 114] on input "file" at bounding box center [177, 113] width 72 height 72
type input "C:\fakepath\dreamynight LED blue.png"
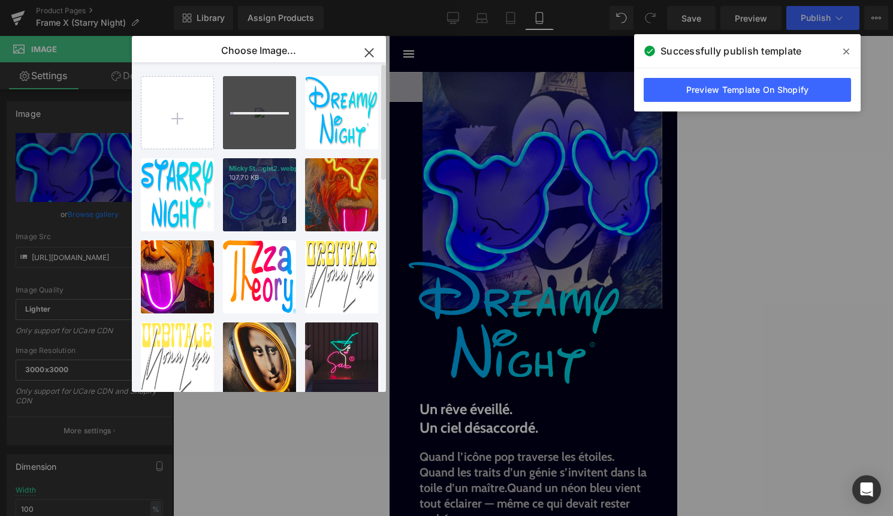
click at [286, 213] on div "MickySt...ght2.webp 107.70 KB" at bounding box center [259, 194] width 73 height 73
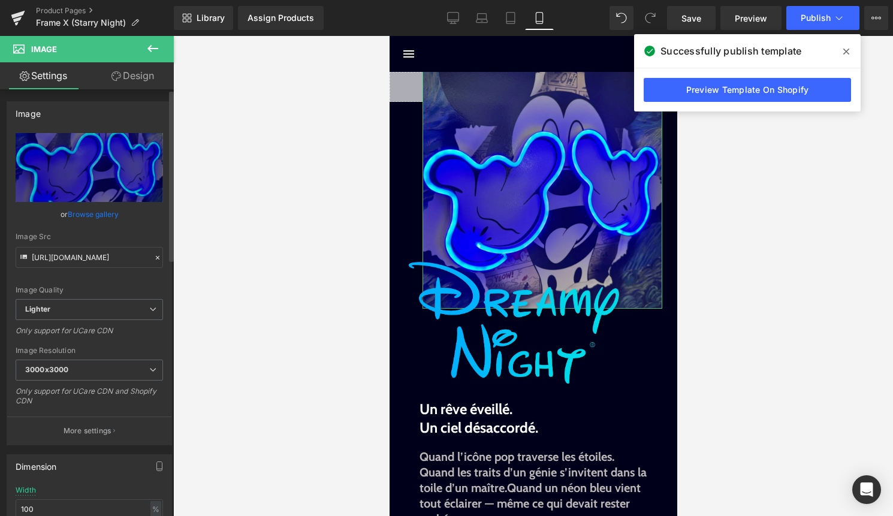
click at [107, 213] on link "Browse gallery" at bounding box center [93, 214] width 51 height 21
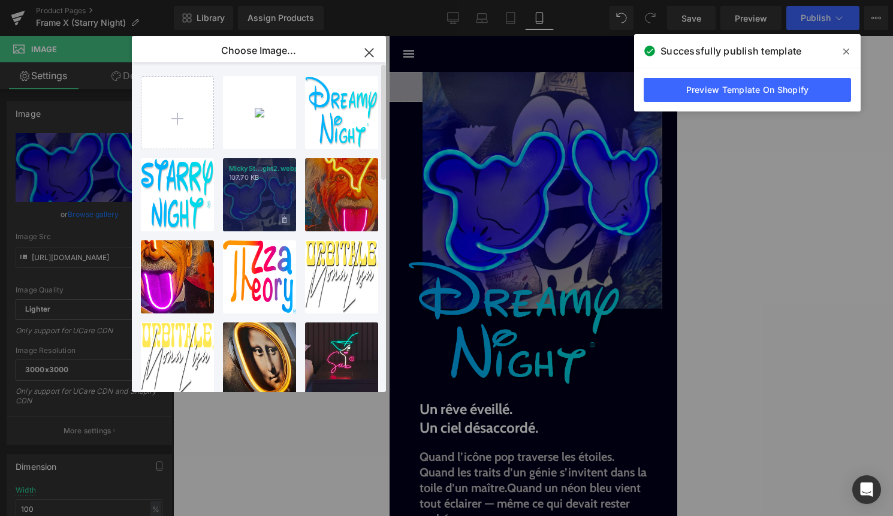
click at [283, 219] on icon at bounding box center [284, 219] width 4 height 7
click at [241, 218] on span "Yes" at bounding box center [244, 219] width 30 height 13
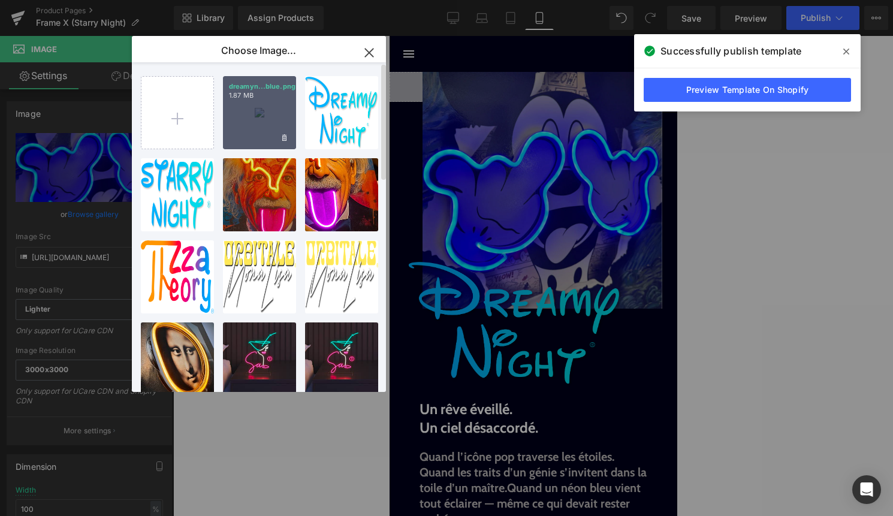
click at [253, 137] on div "dreamyn...blue.png 1.87 MB" at bounding box center [259, 112] width 73 height 73
type input "[URL][DOMAIN_NAME]"
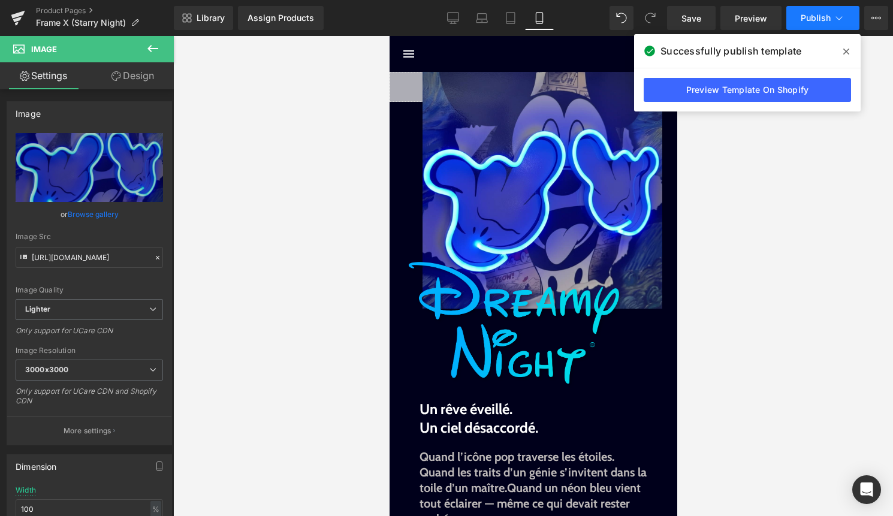
click at [839, 20] on icon at bounding box center [839, 18] width 12 height 12
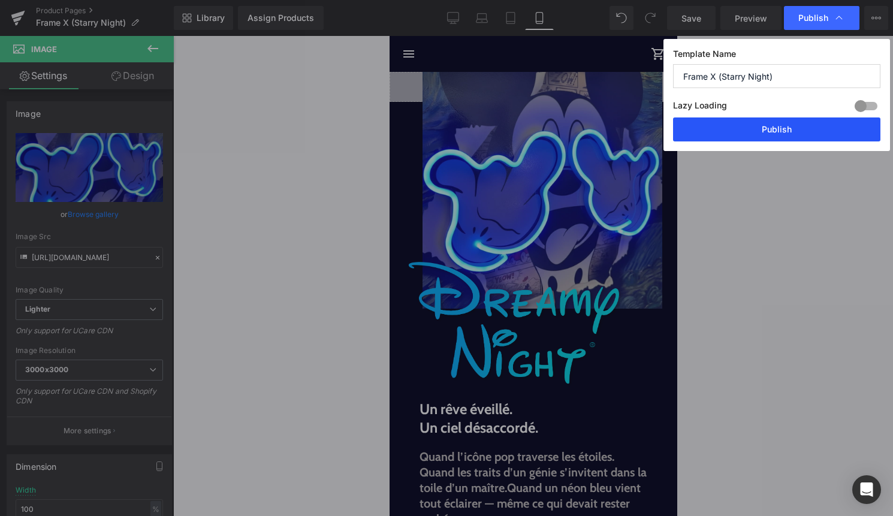
click at [777, 132] on button "Publish" at bounding box center [776, 129] width 207 height 24
